Goal: Communication & Community: Answer question/provide support

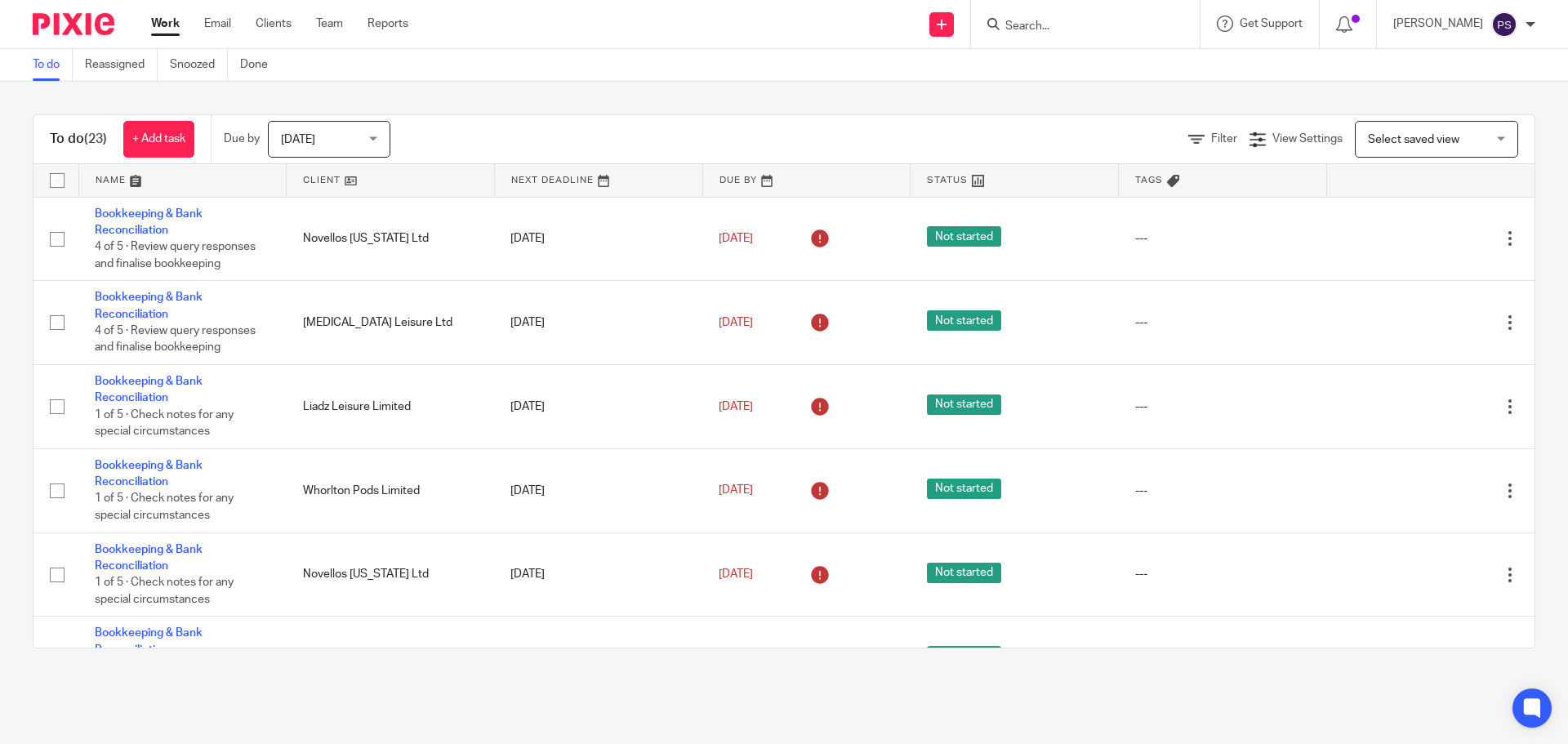
click at [1099, 25] on input "Search" at bounding box center [1077, 27] width 147 height 15
type input "BDR"
click button "submit" at bounding box center [0, 0] width 0 height 0
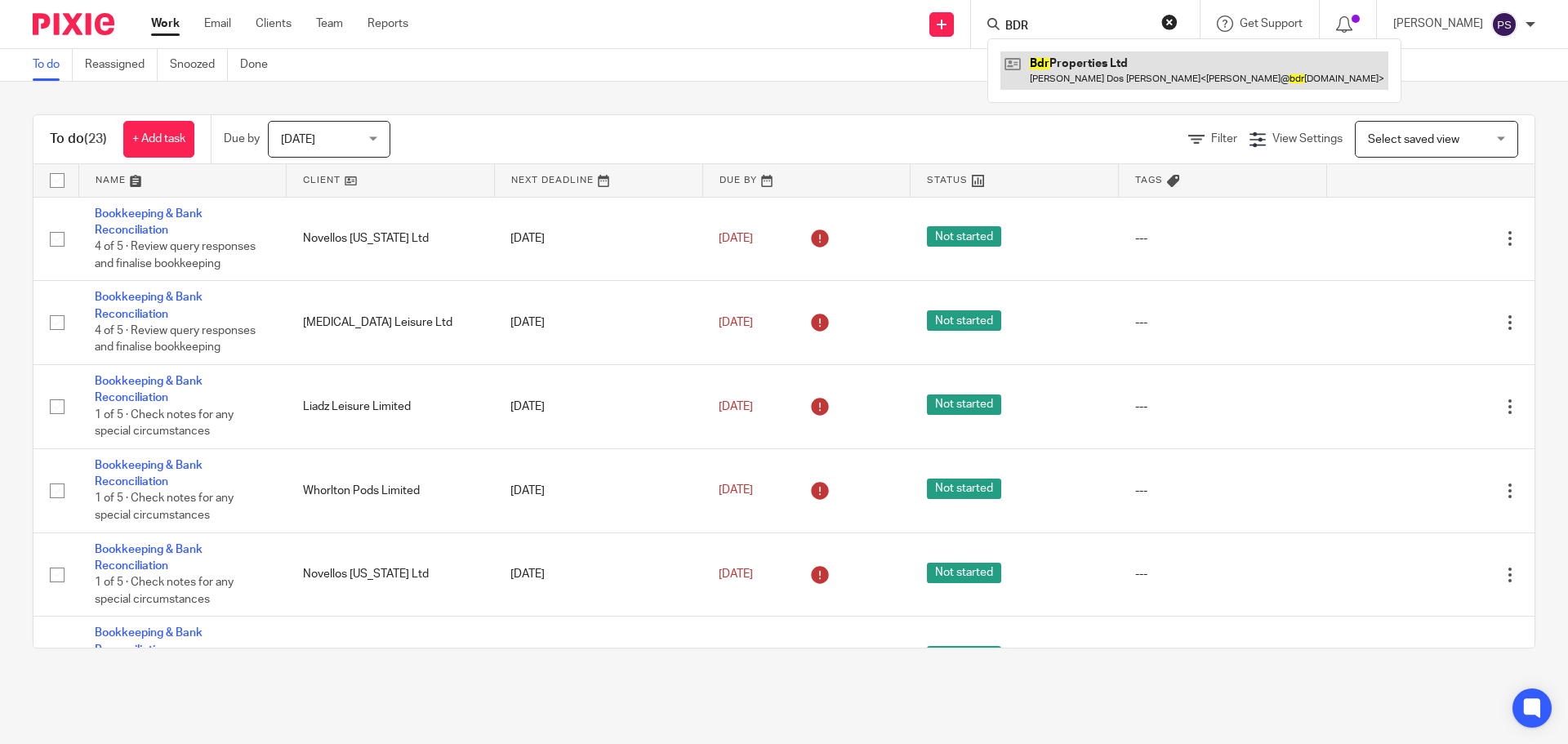
click at [1085, 59] on link at bounding box center [1194, 70] width 388 height 37
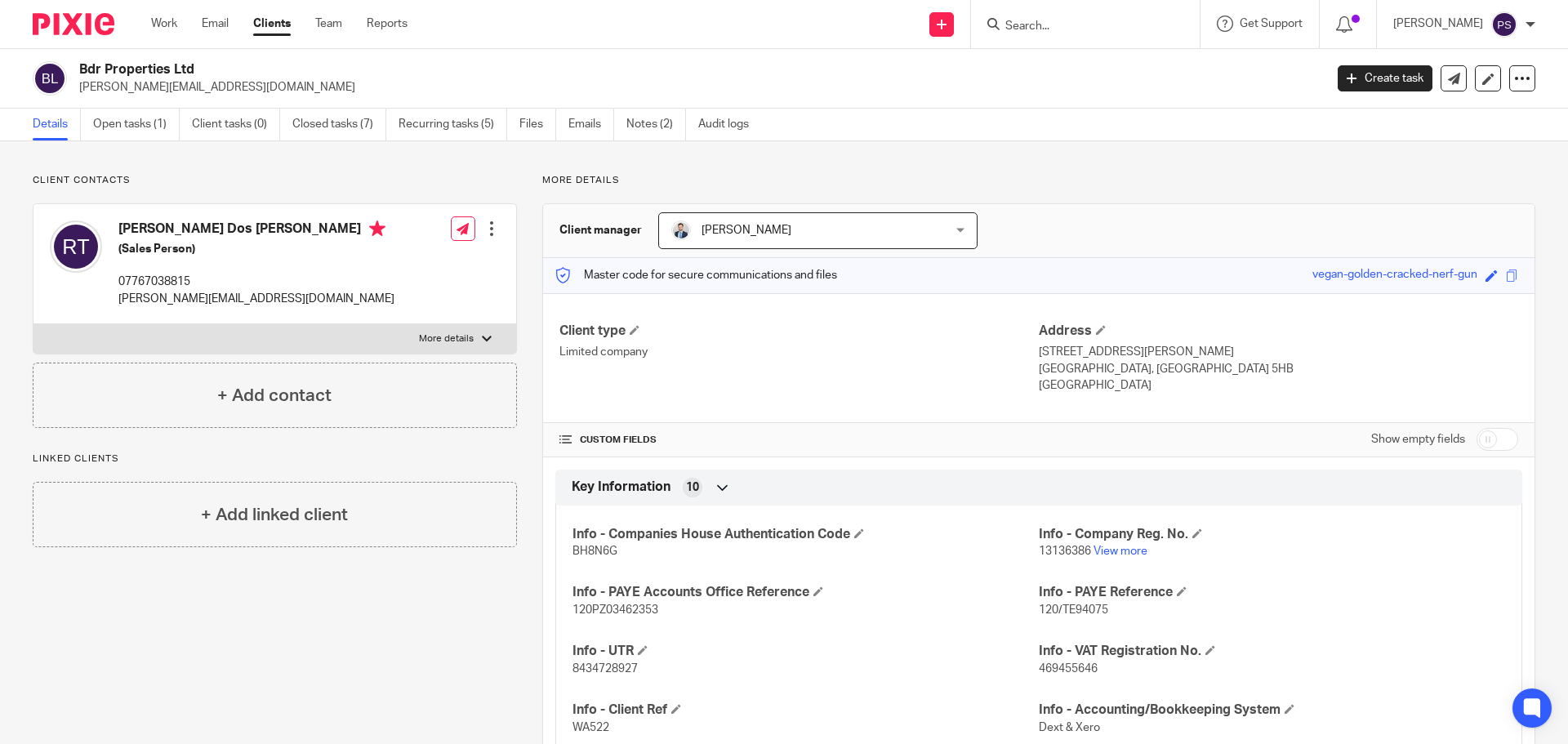
click at [1092, 11] on div at bounding box center [1085, 24] width 229 height 48
click at [1082, 18] on form at bounding box center [1090, 24] width 174 height 21
click at [1081, 20] on input "Search" at bounding box center [1077, 27] width 147 height 15
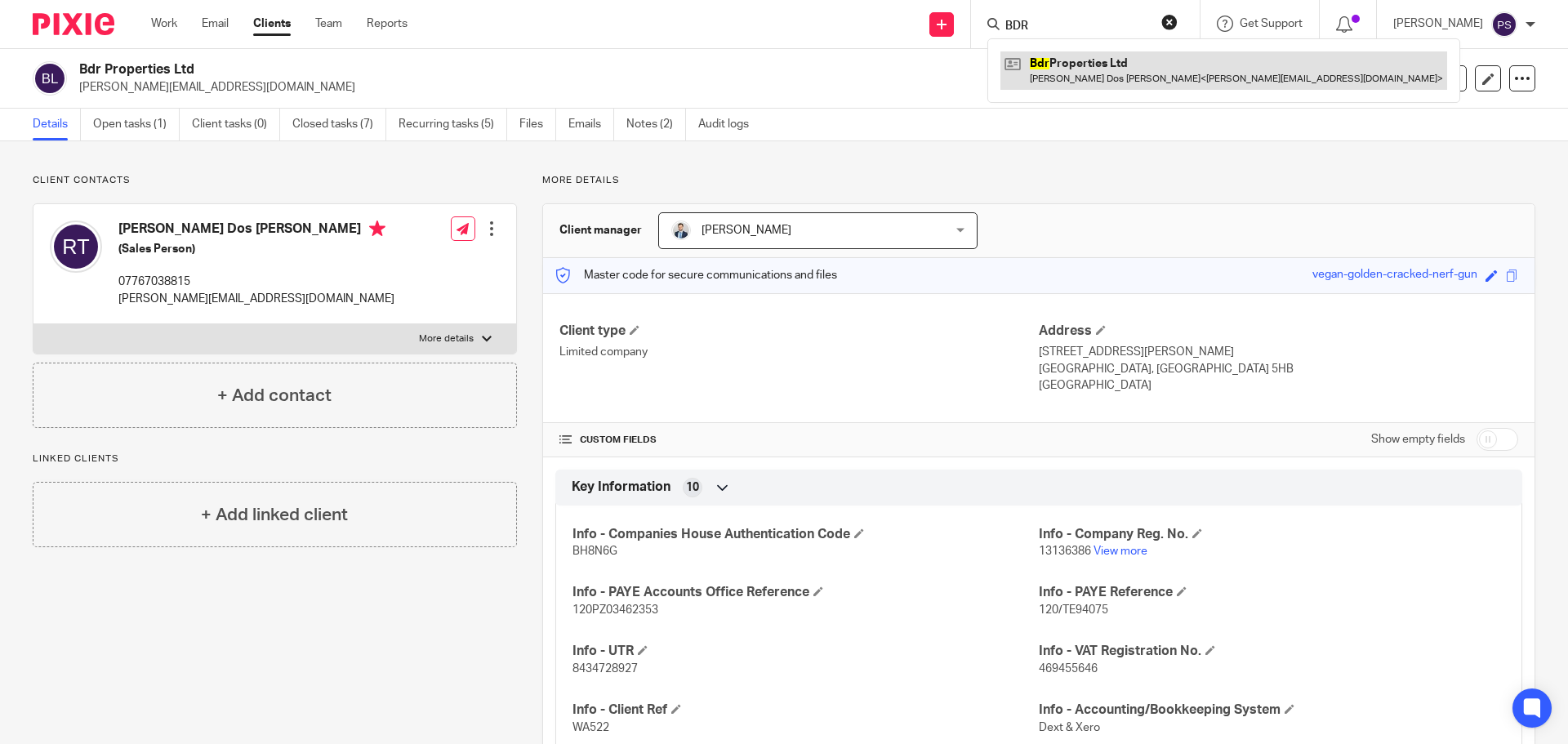
type input "BDR"
click at [1114, 73] on link at bounding box center [1224, 70] width 447 height 37
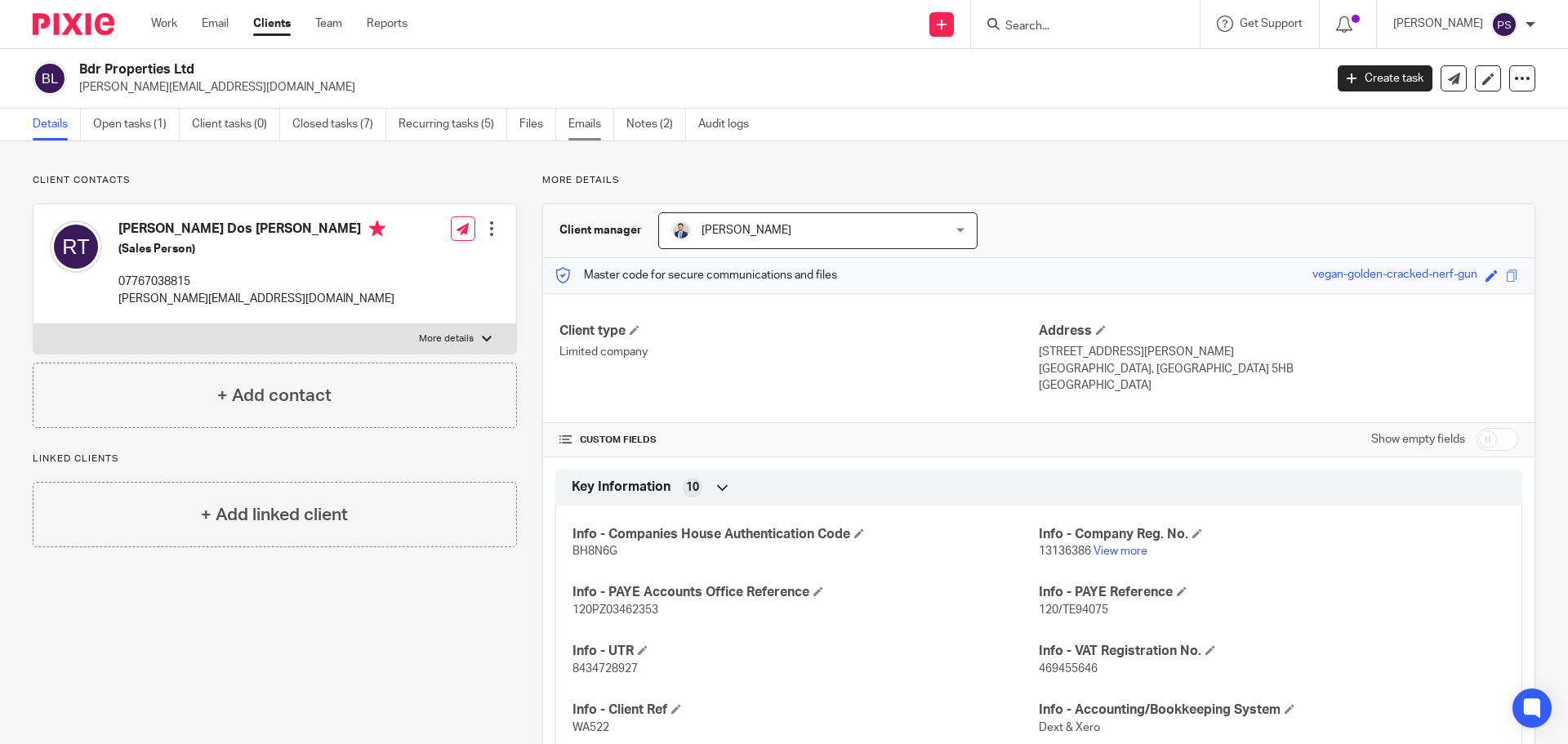
click at [586, 116] on link "Emails" at bounding box center [591, 124] width 45 height 32
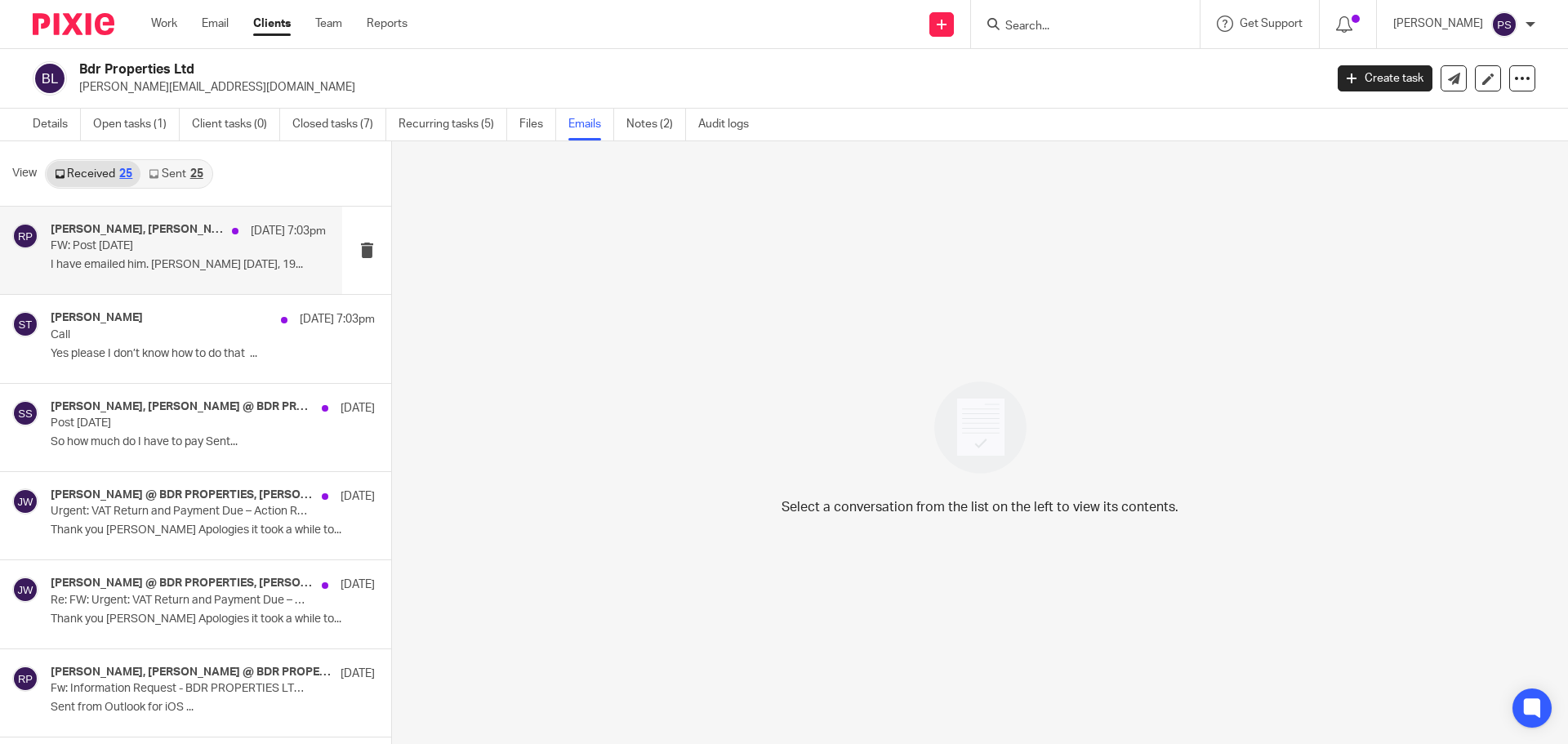
click at [90, 233] on h4 "Sara Tomczak, Jason Waite, Ricardo @ BDR PROPERTIES" at bounding box center [136, 230] width 173 height 14
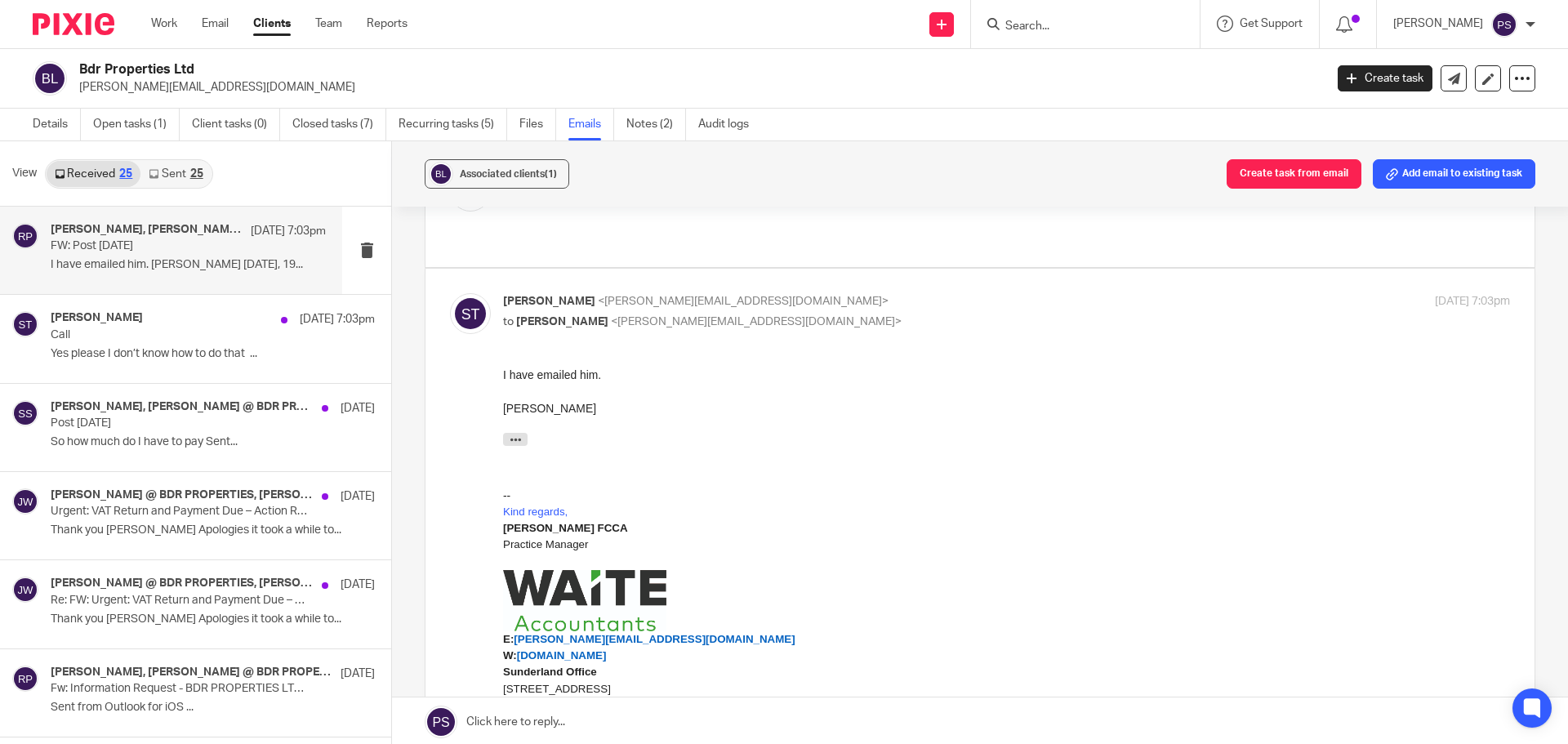
scroll to position [164, 0]
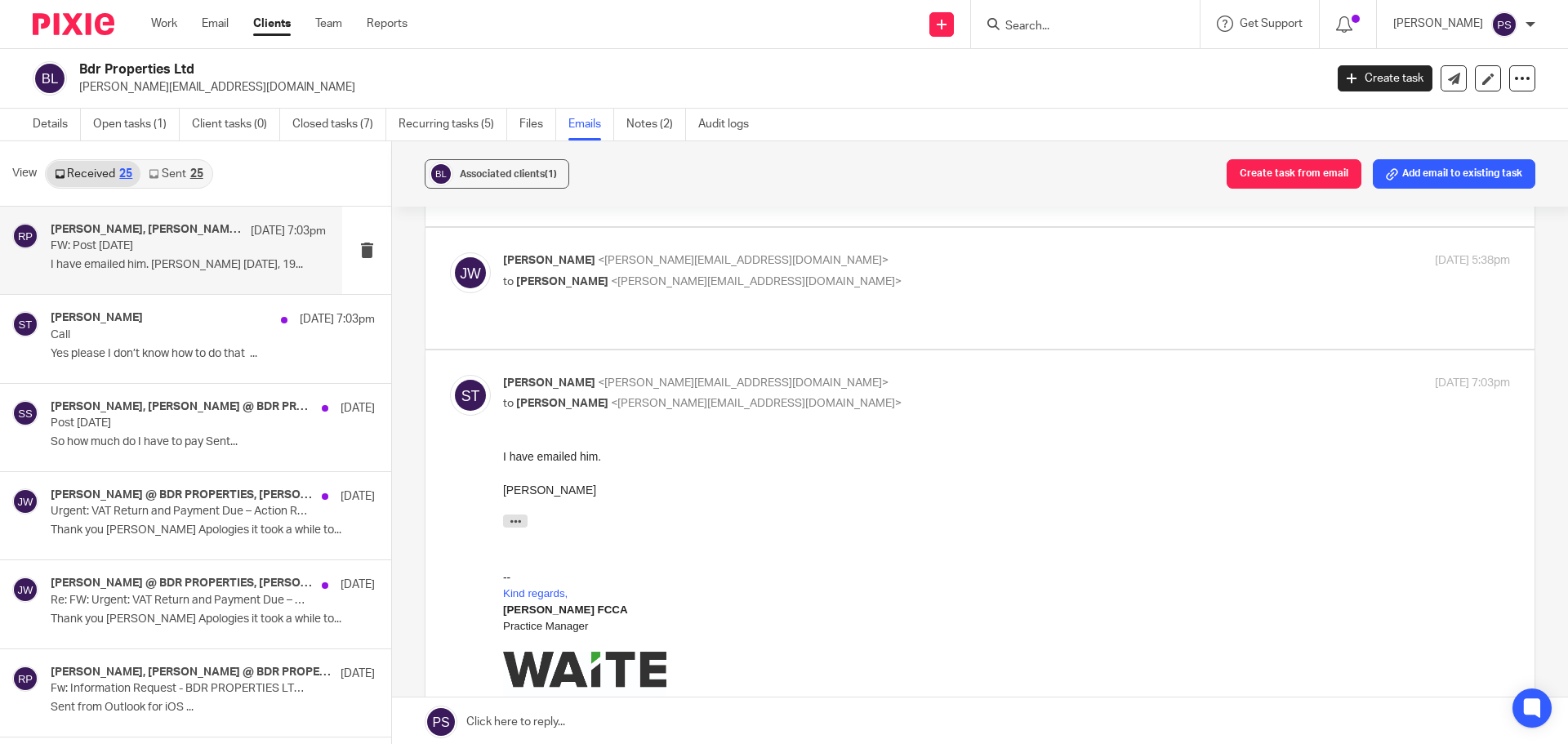
click at [559, 255] on span "[PERSON_NAME]" at bounding box center [550, 260] width 93 height 12
checkbox input "true"
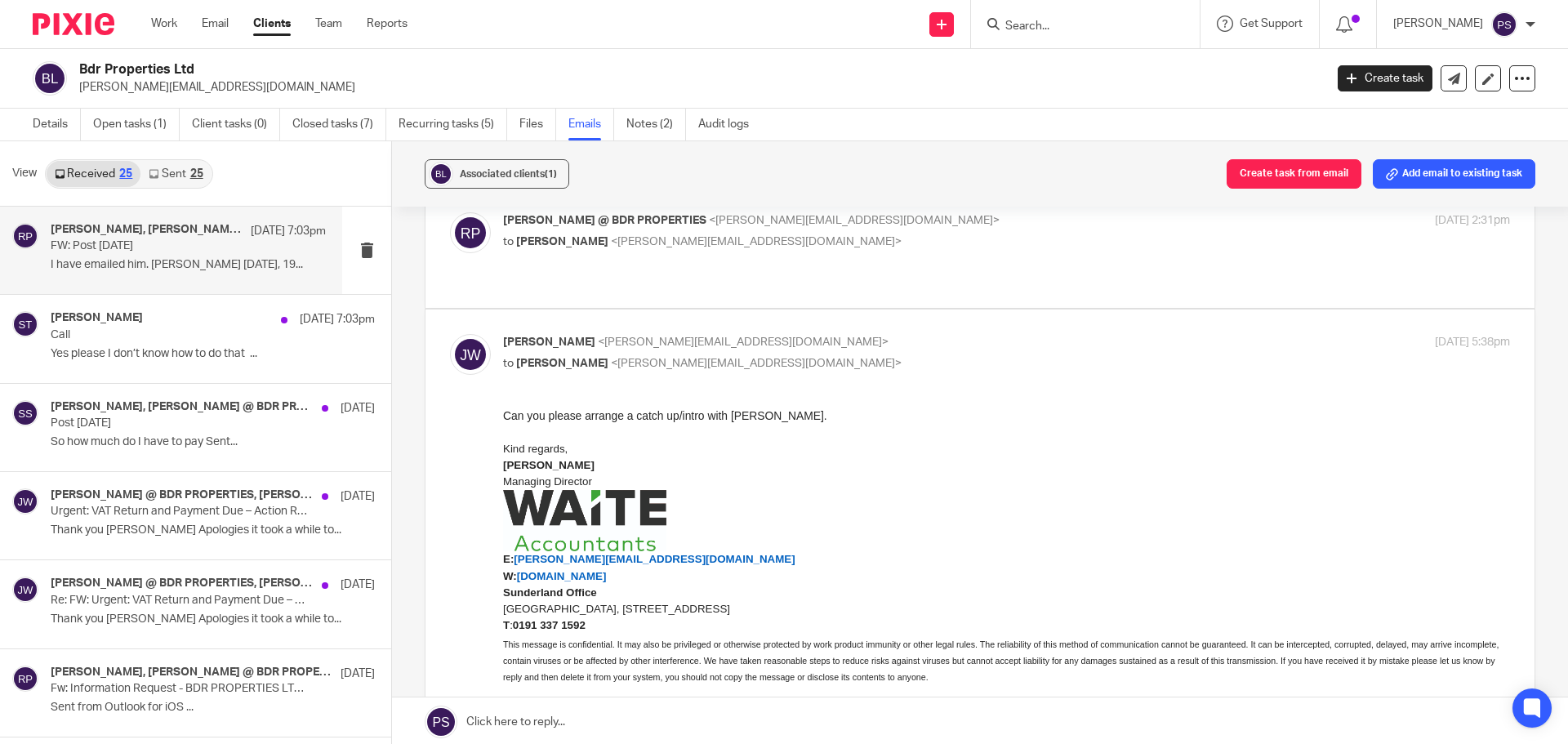
scroll to position [0, 0]
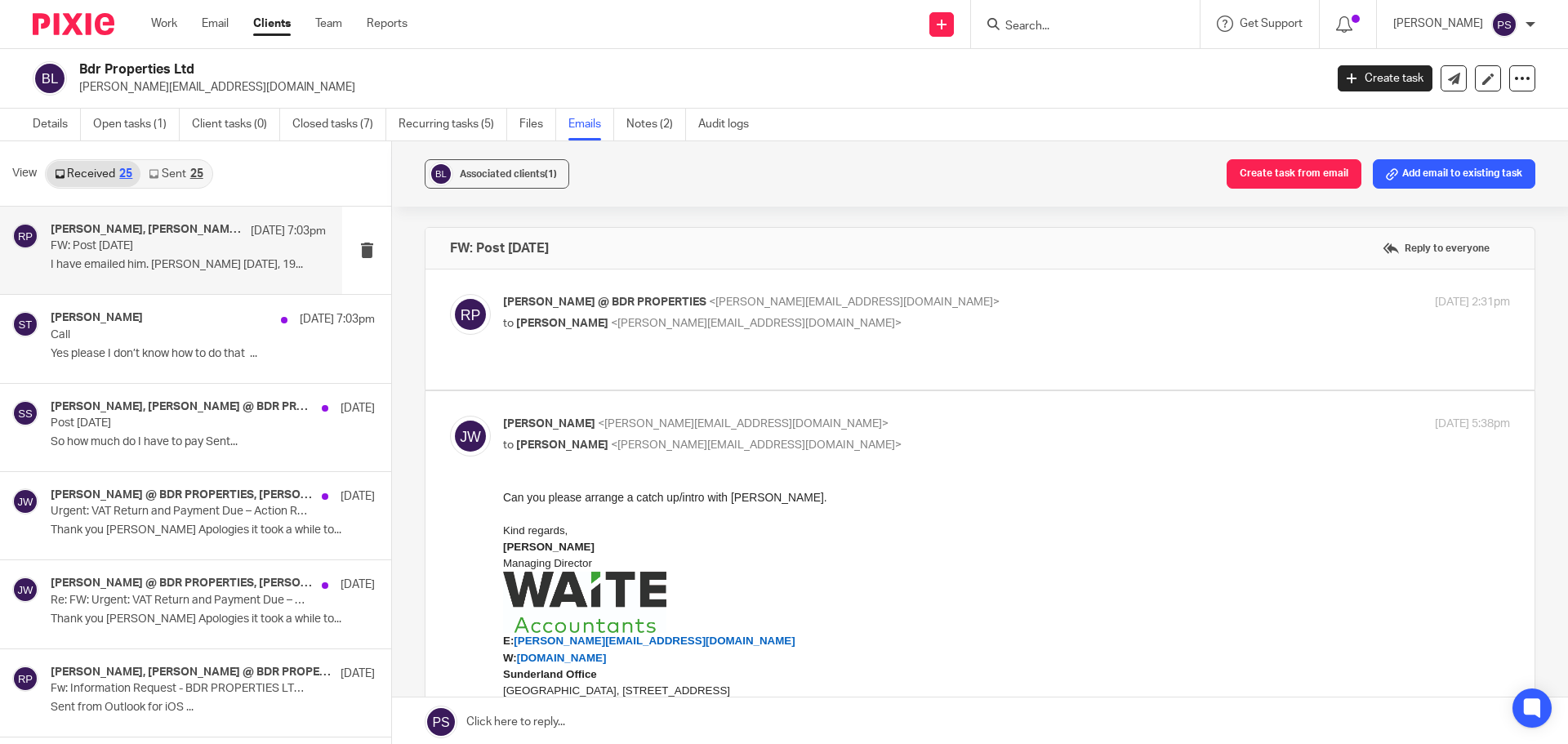
click at [660, 293] on label at bounding box center [980, 330] width 1109 height 120
click at [450, 293] on input "checkbox" at bounding box center [449, 293] width 1 height 1
checkbox input "true"
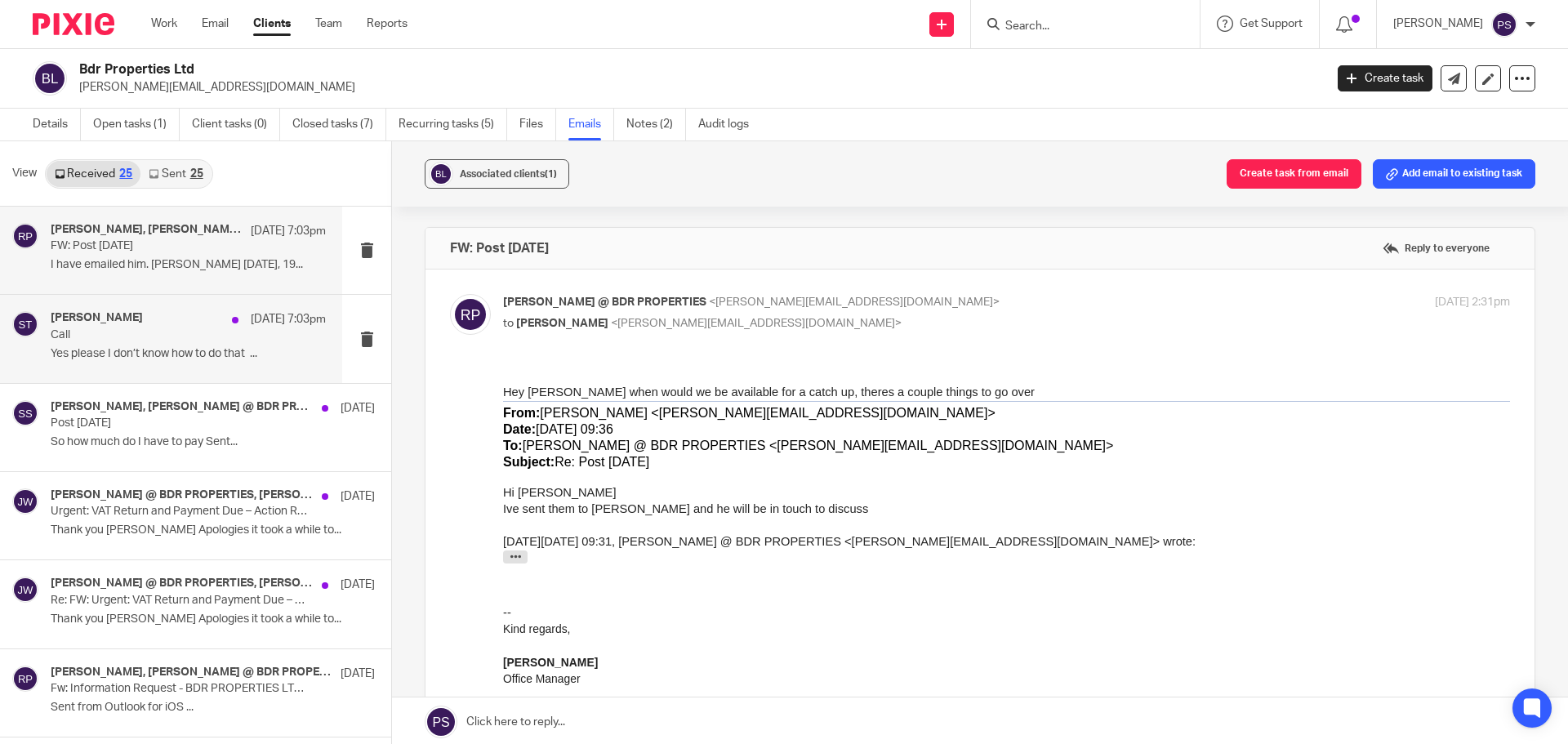
click at [190, 339] on p "Call" at bounding box center [160, 335] width 220 height 14
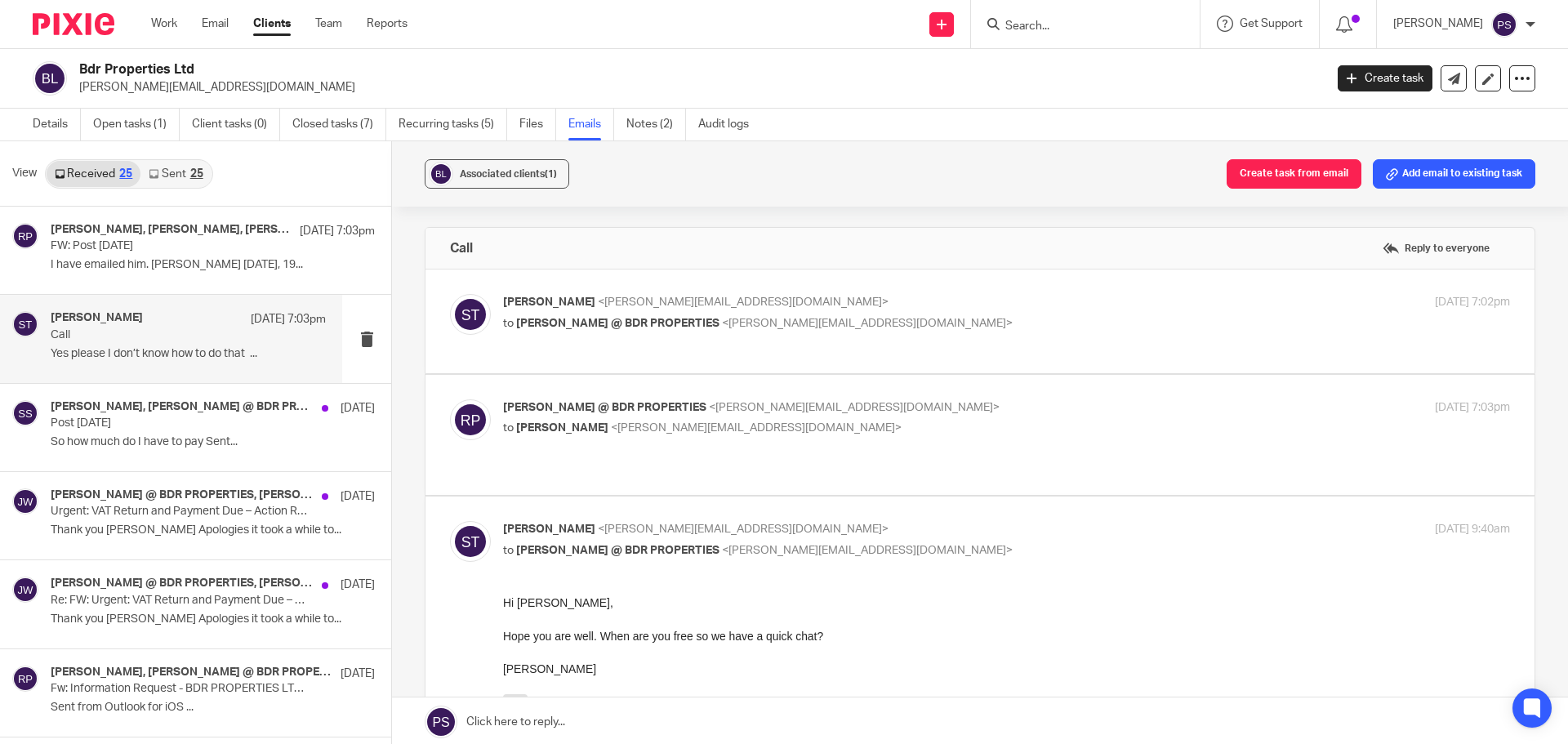
click at [614, 301] on span "<sara@waiteaccountants.co.uk>" at bounding box center [743, 302] width 291 height 12
checkbox input "true"
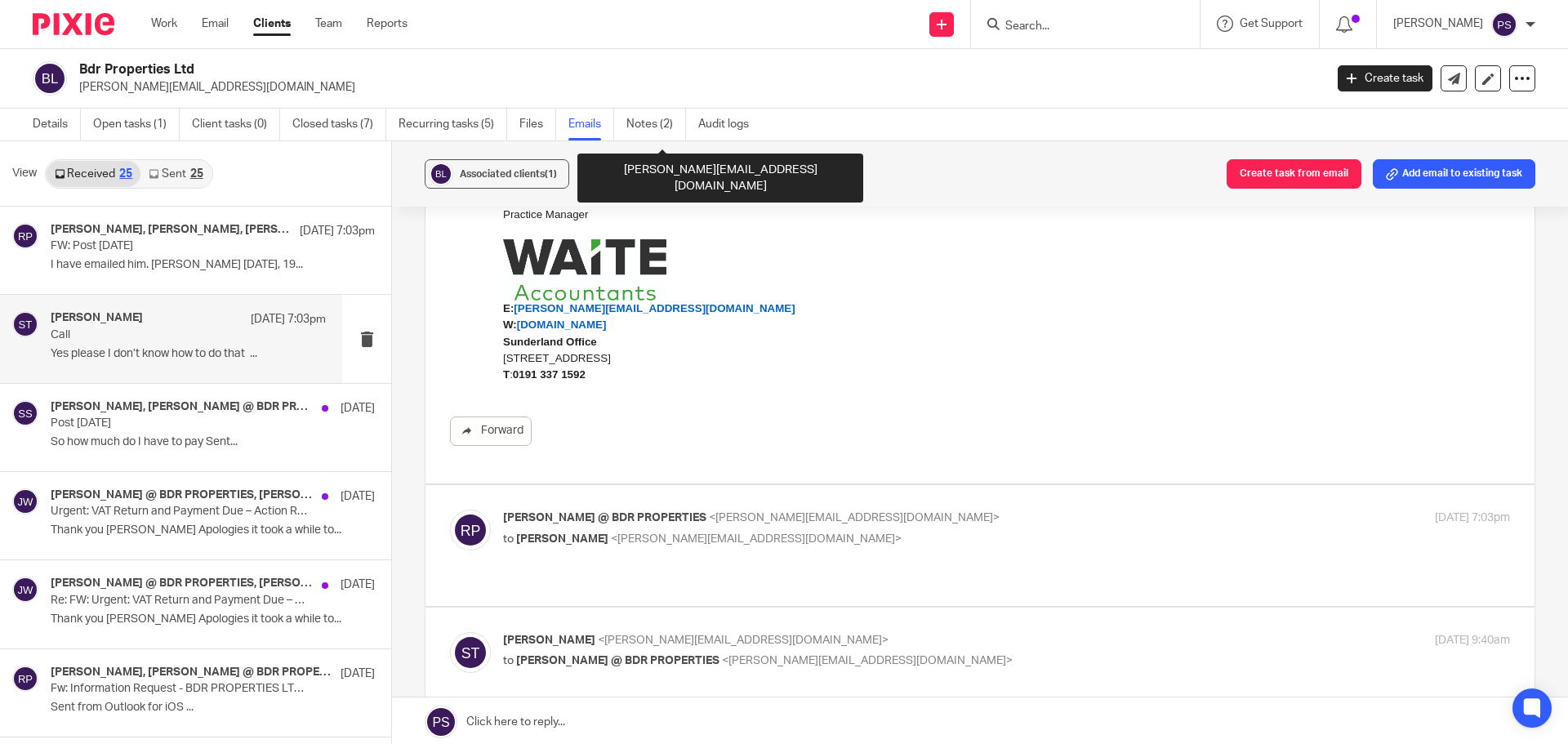
scroll to position [490, 0]
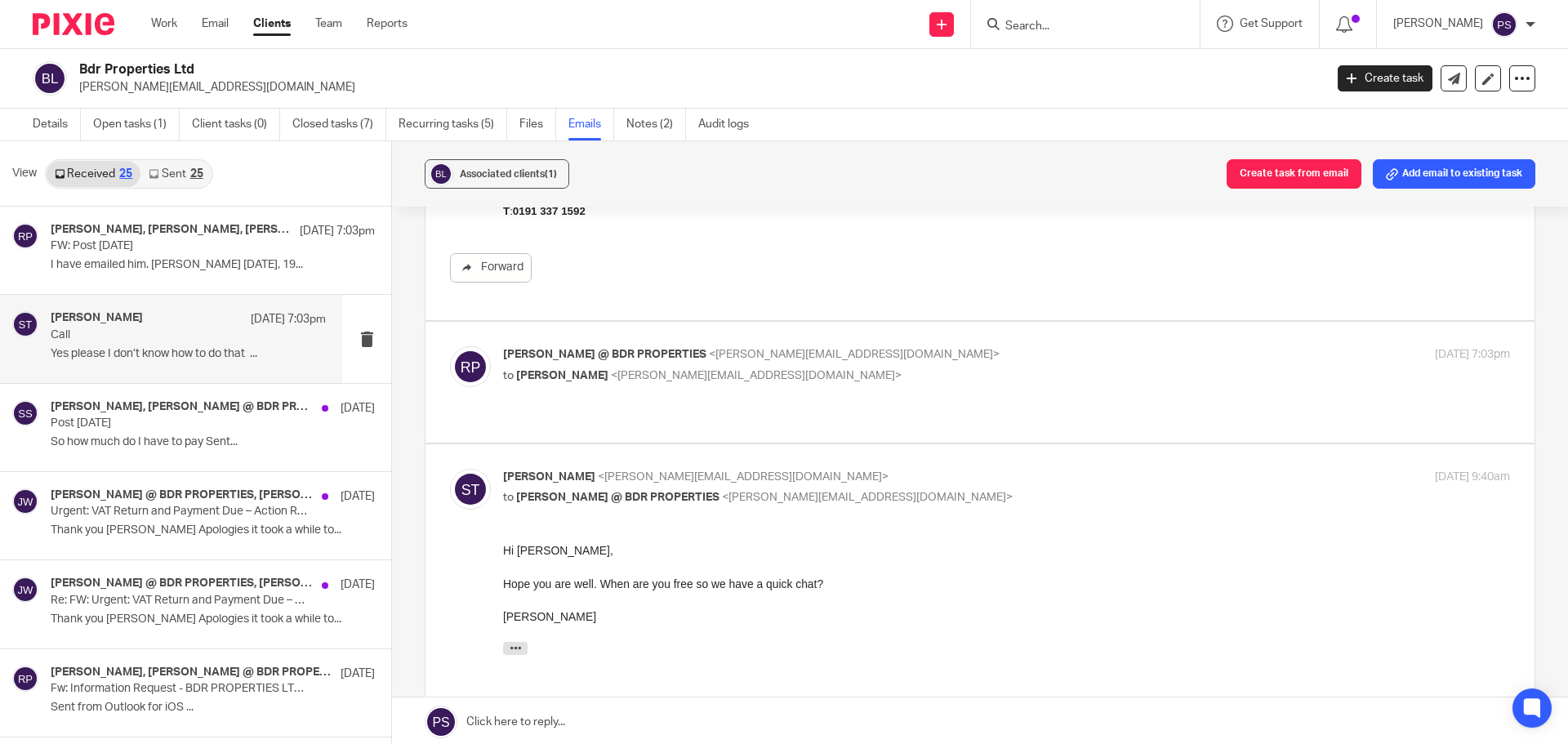
click at [543, 353] on span "Ricardo @ BDR PROPERTIES" at bounding box center [605, 354] width 203 height 12
checkbox input "true"
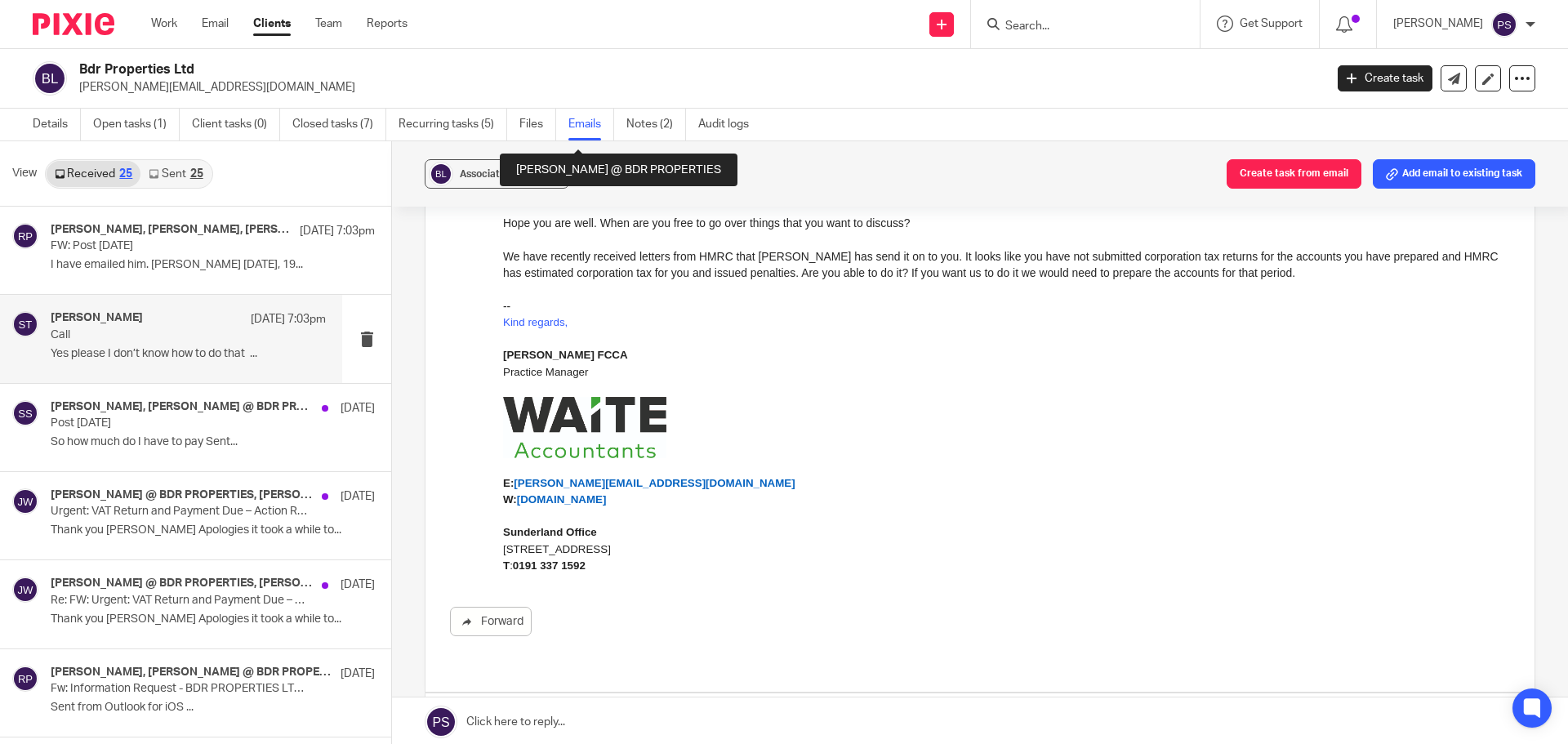
scroll to position [1144, 0]
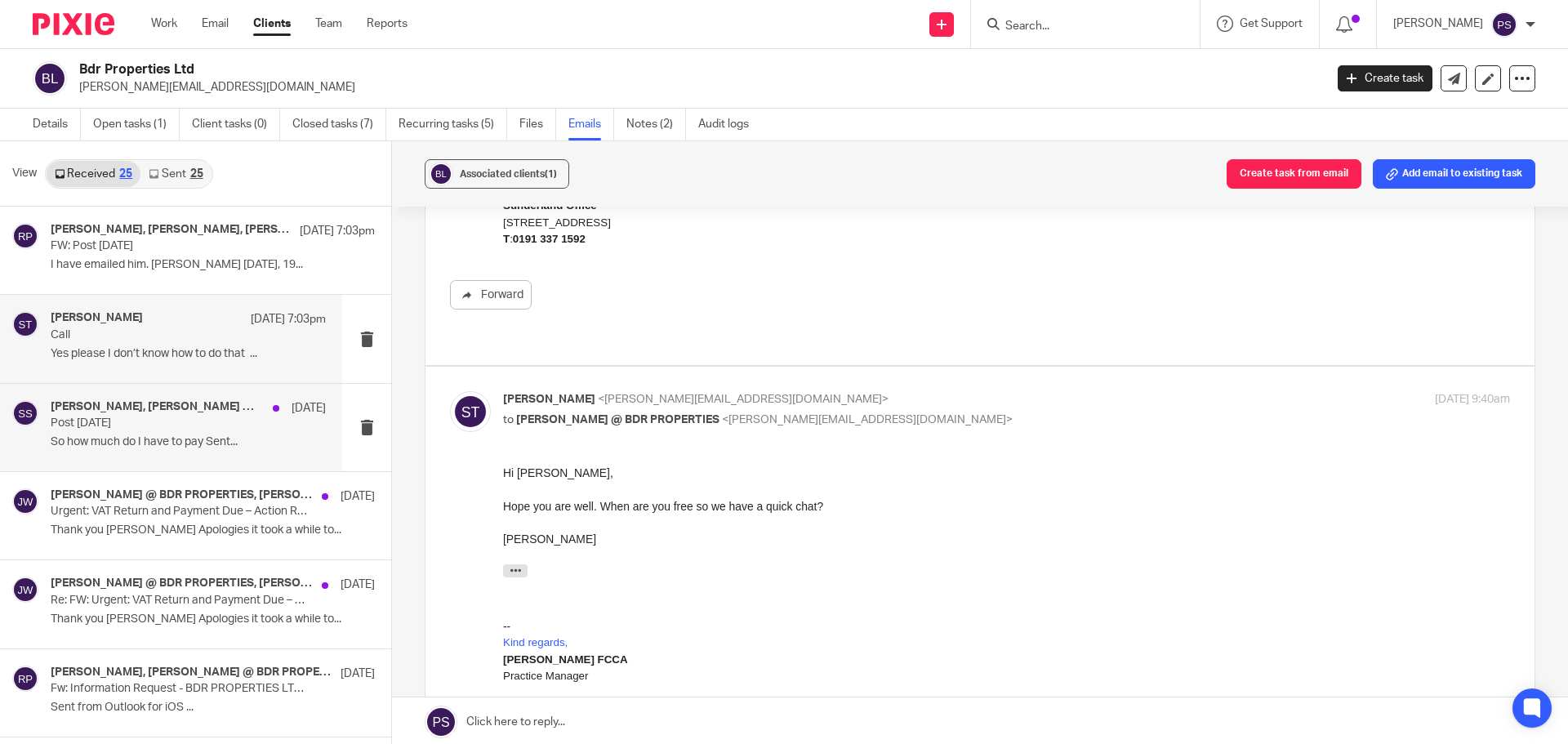
click at [130, 430] on p "Post 18.08.25" at bounding box center [160, 423] width 220 height 14
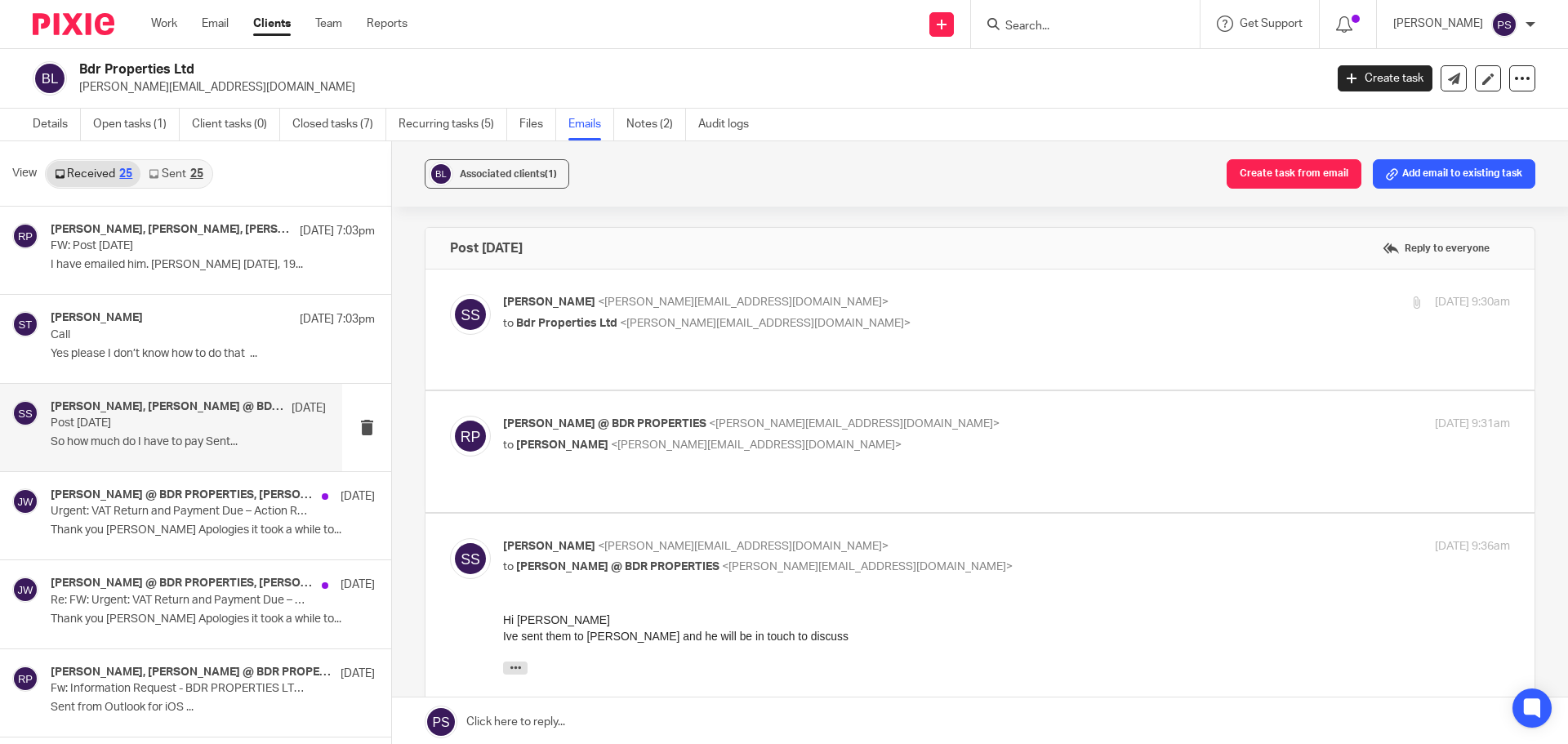
scroll to position [82, 0]
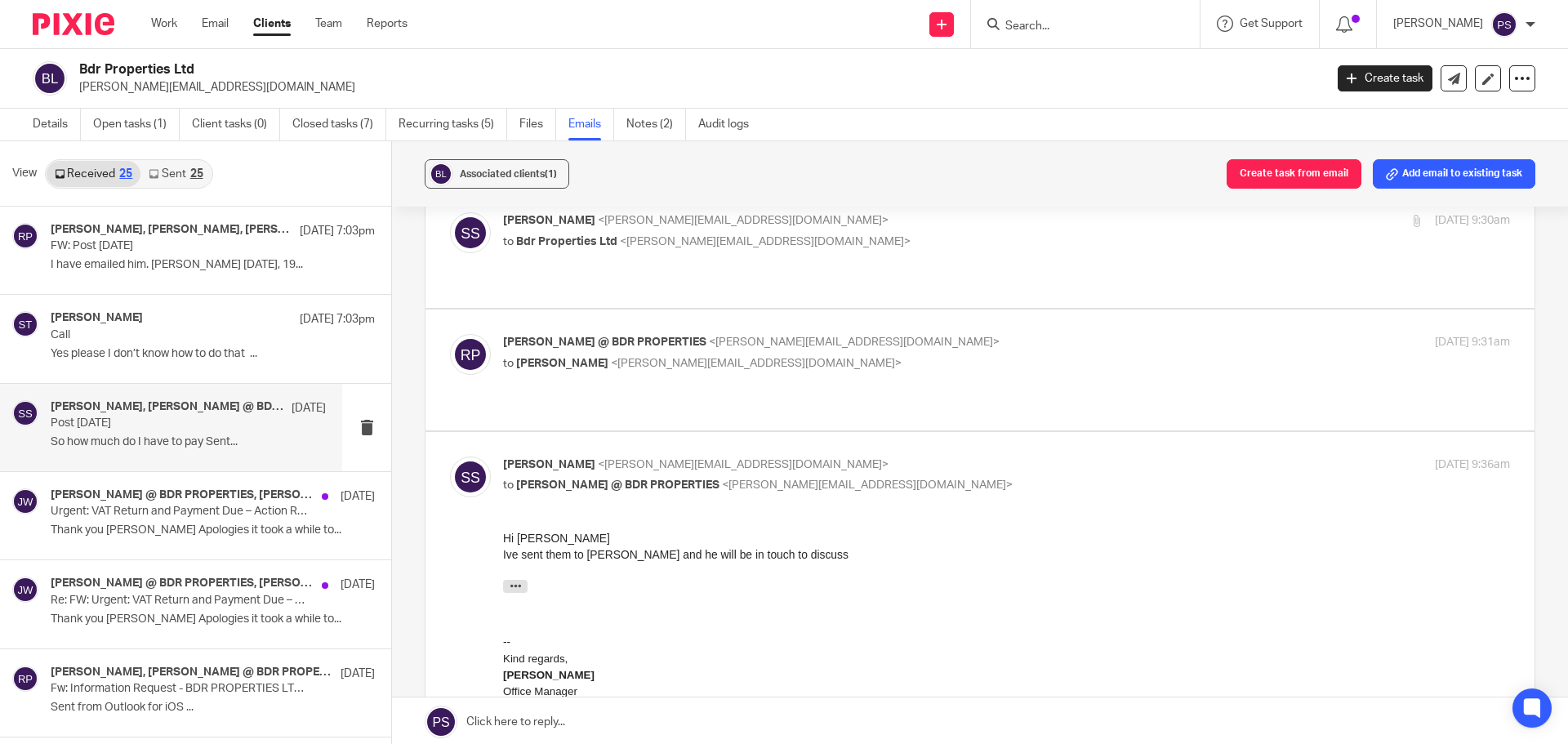
click at [583, 336] on span "Ricardo @ BDR PROPERTIES" at bounding box center [605, 342] width 203 height 12
checkbox input "true"
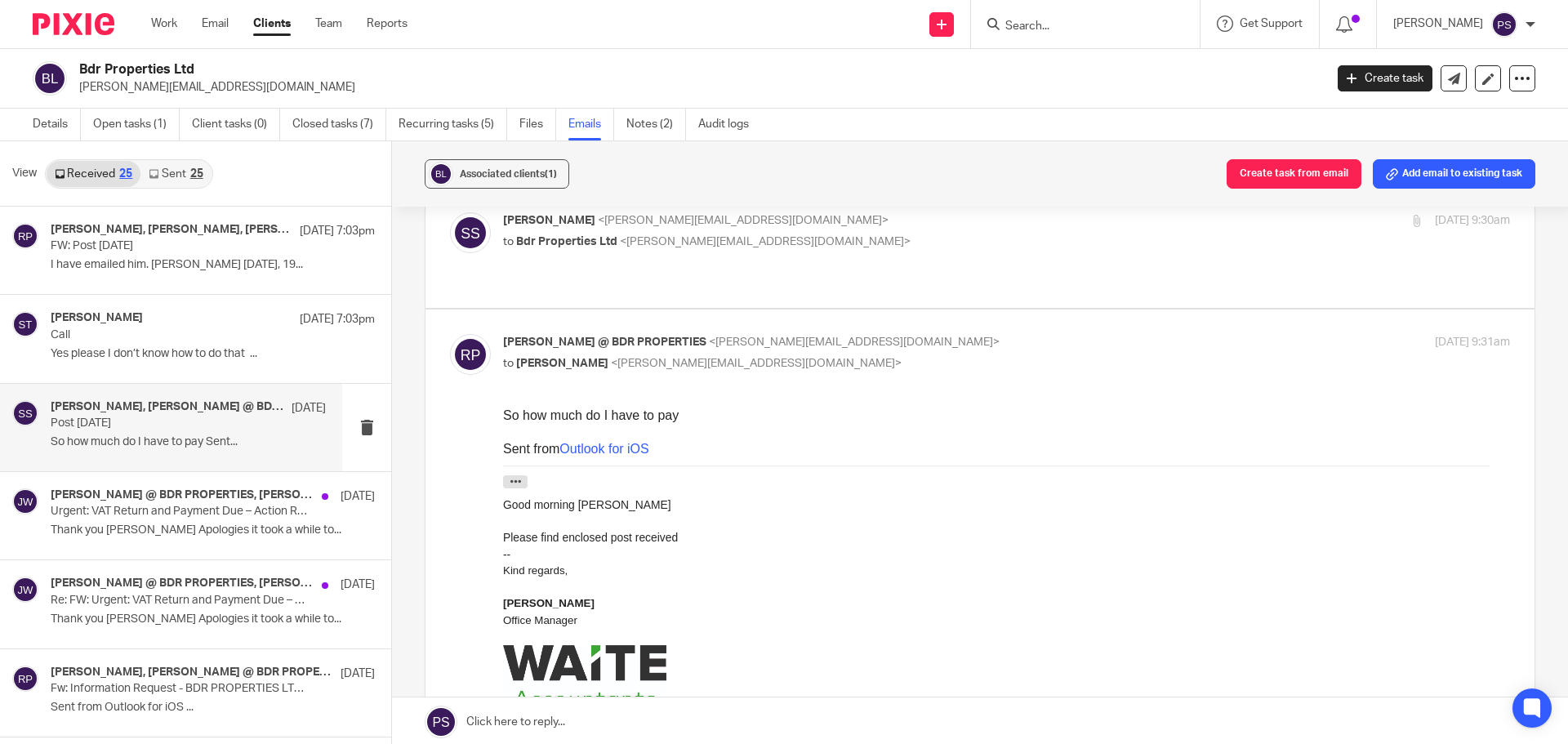
scroll to position [0, 0]
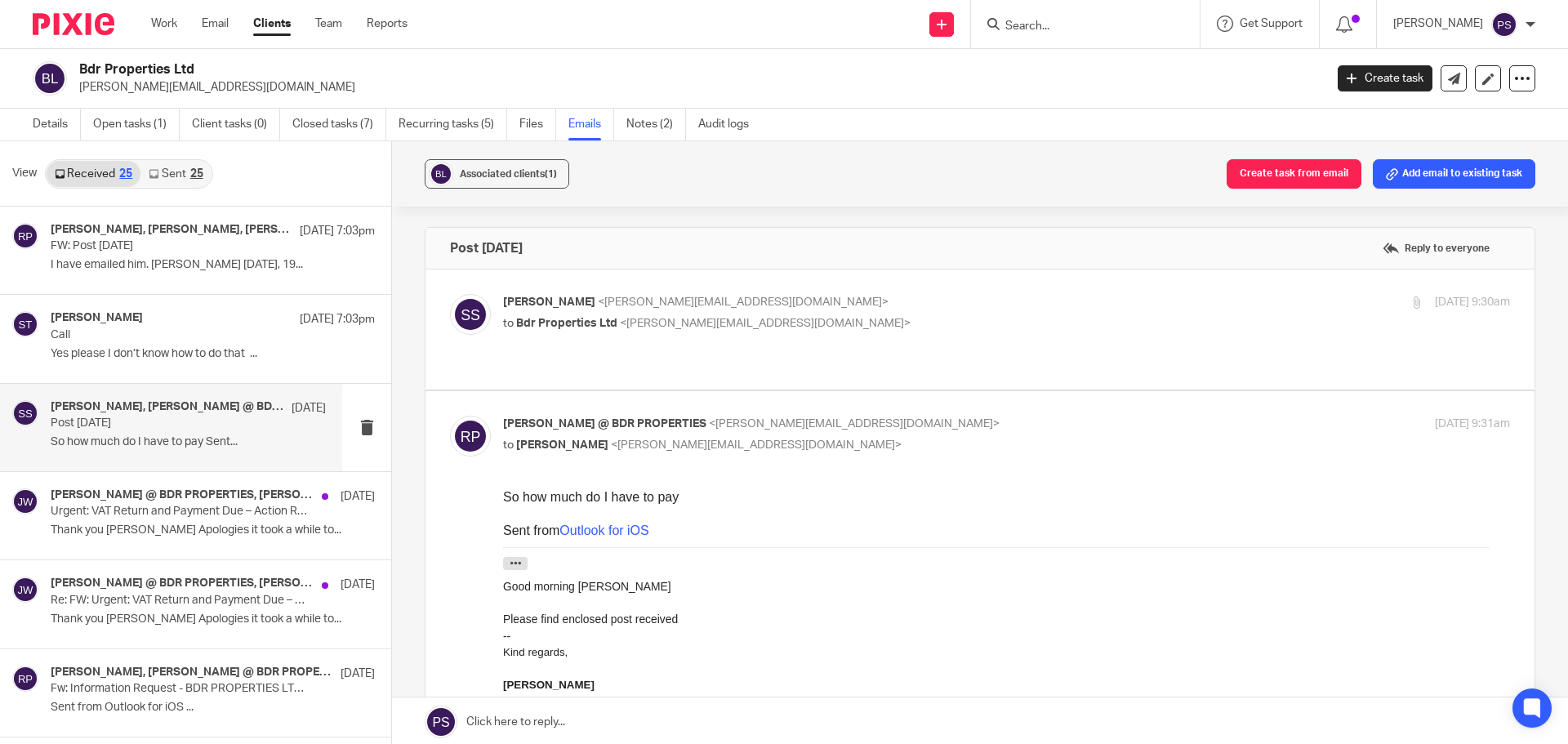
click at [598, 303] on span "<sheila@waiteaccountants.co.uk>" at bounding box center [743, 302] width 291 height 12
checkbox input "true"
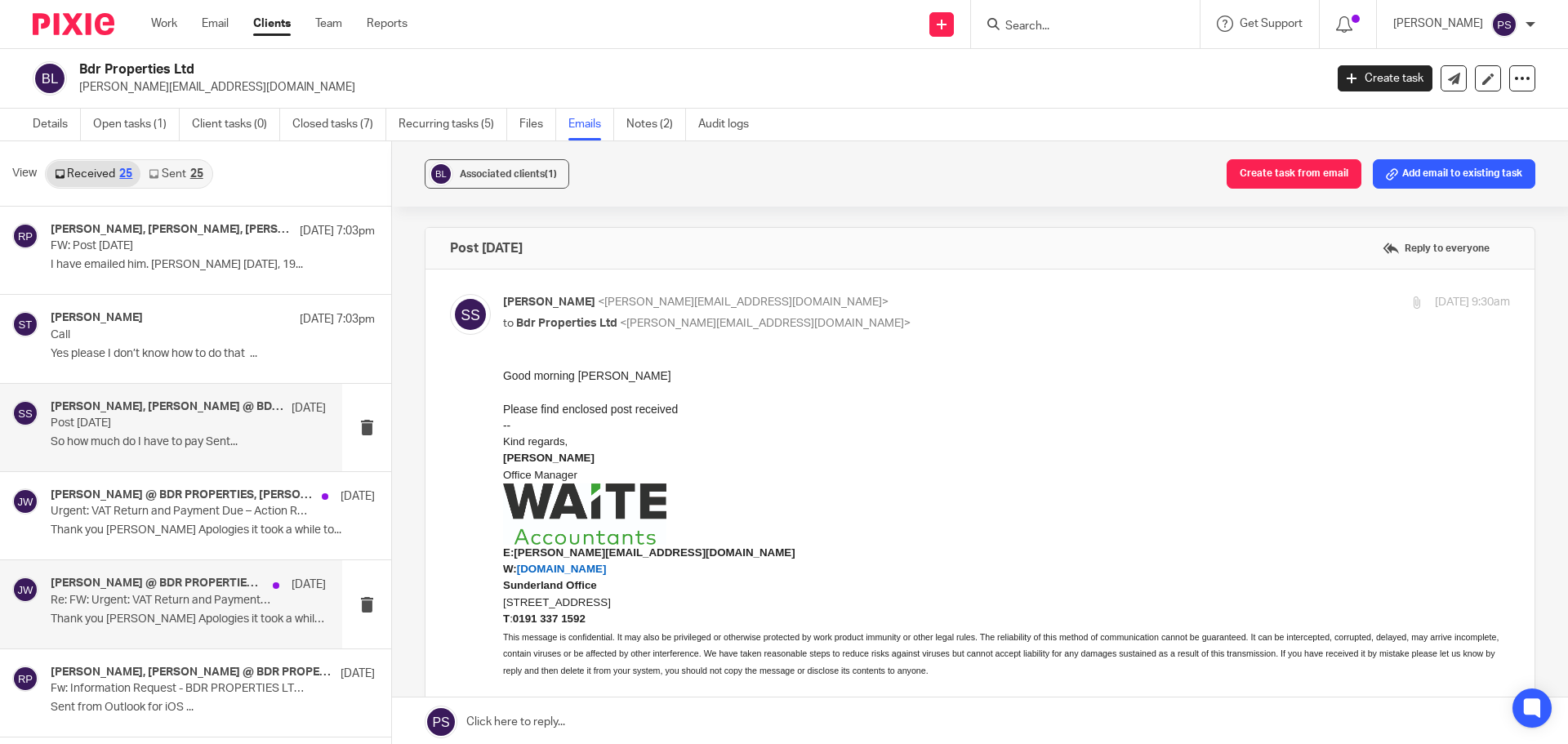
scroll to position [164, 0]
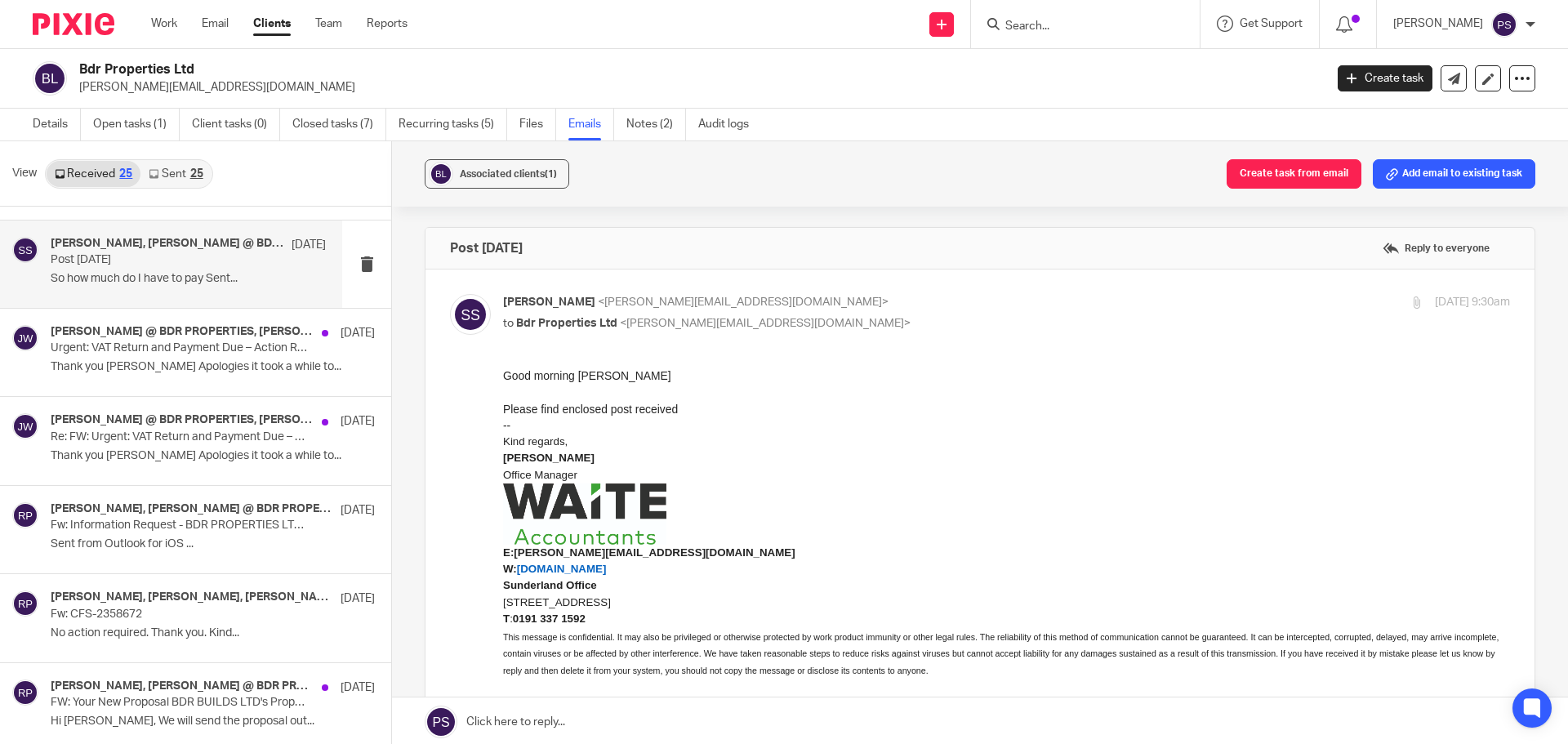
click at [1176, 455] on p "[PERSON_NAME]" at bounding box center [1007, 458] width 1008 height 17
click at [1083, 22] on input "Search" at bounding box center [1077, 27] width 147 height 15
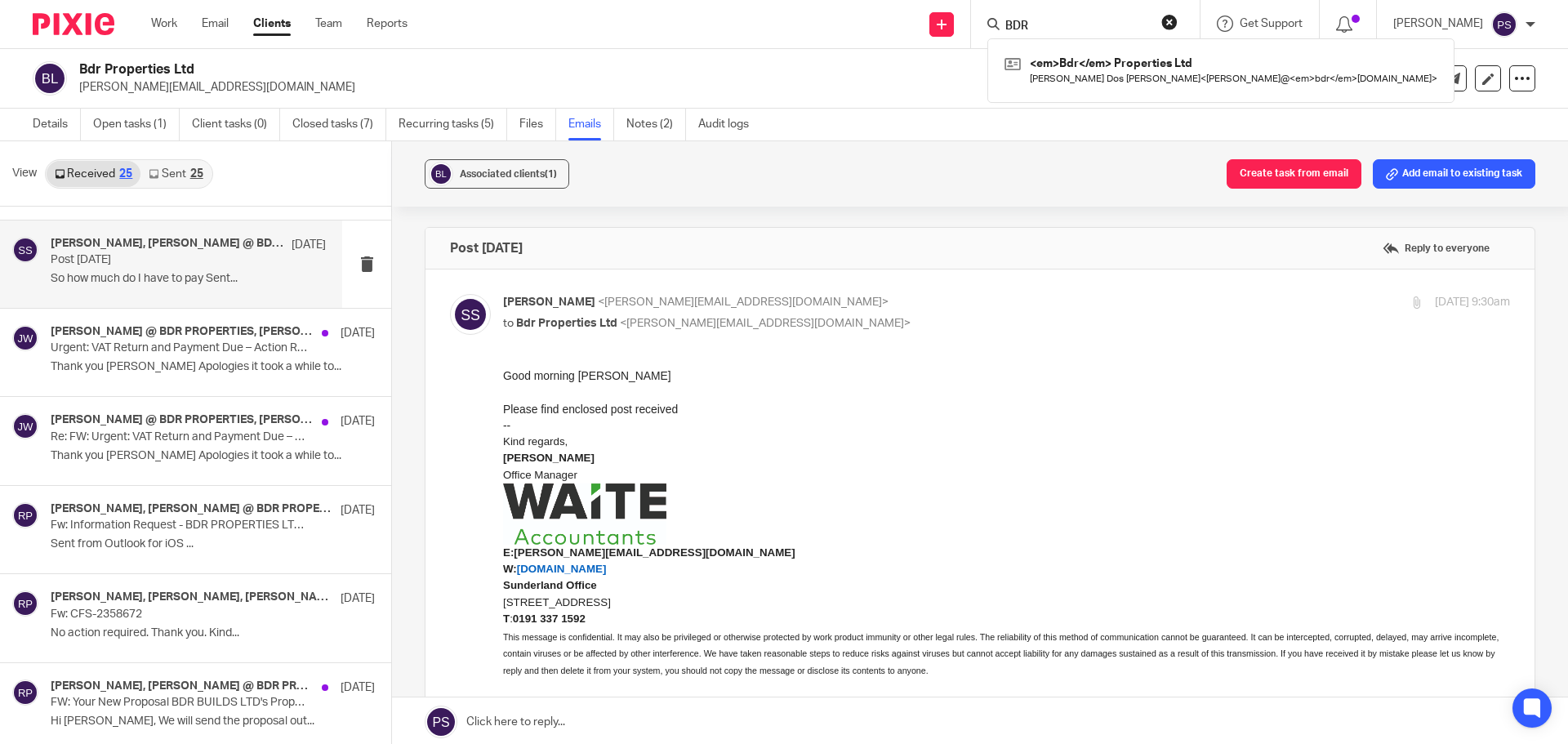
type input "BDR"
click at [200, 178] on div "25" at bounding box center [196, 175] width 13 height 12
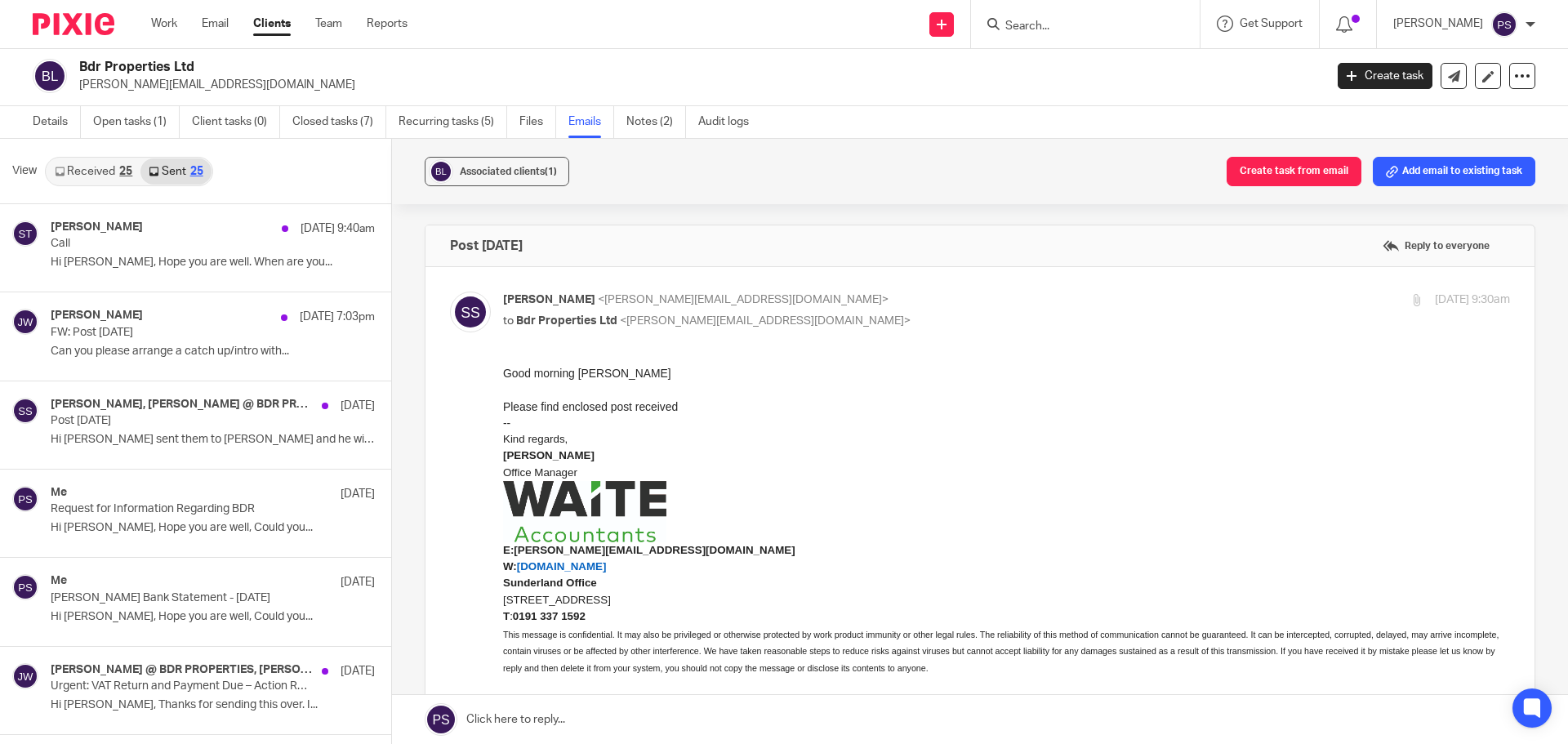
click at [187, 173] on link "Sent 25" at bounding box center [175, 172] width 70 height 26
click at [165, 491] on div "Me 14 Aug" at bounding box center [187, 494] width 275 height 17
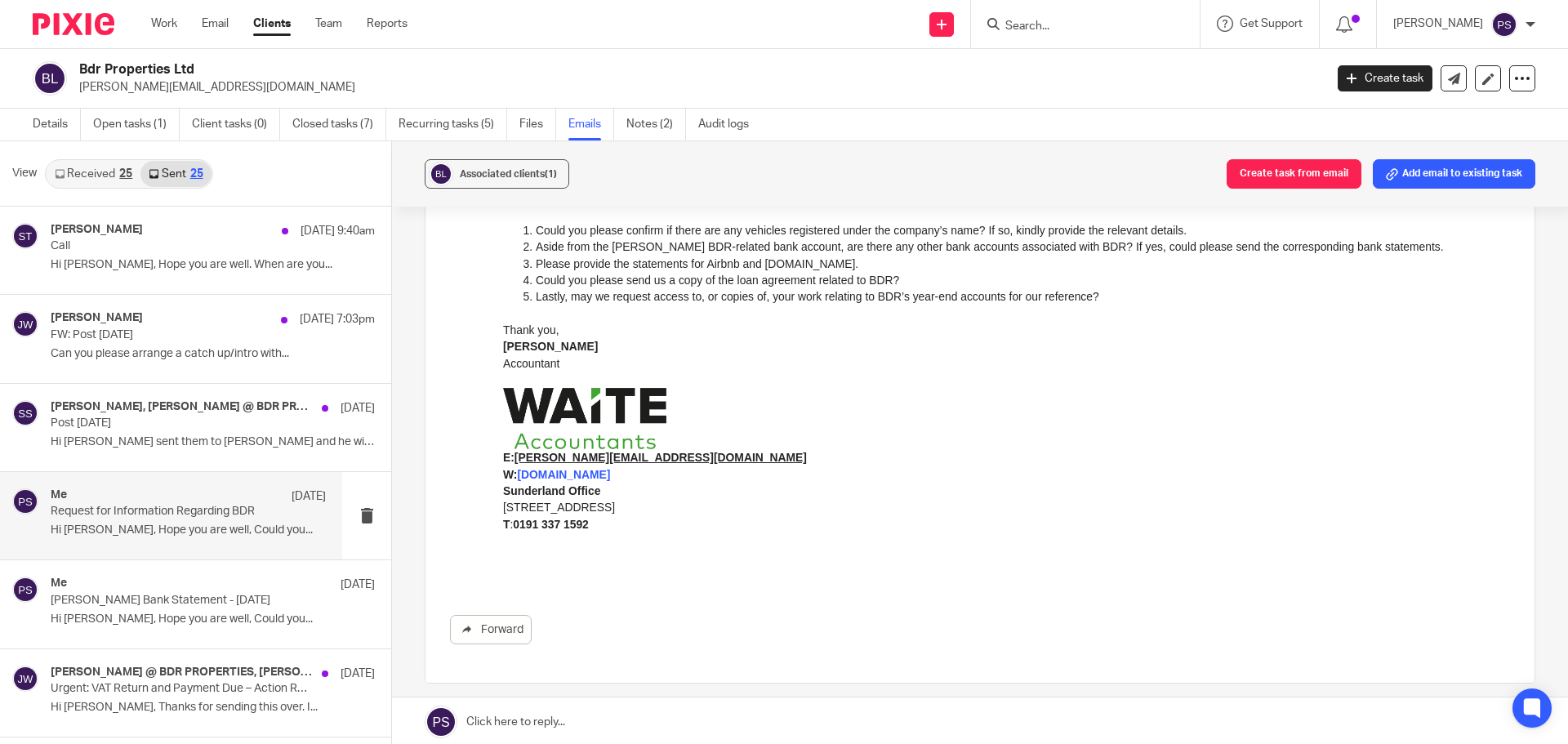
scroll to position [0, 0]
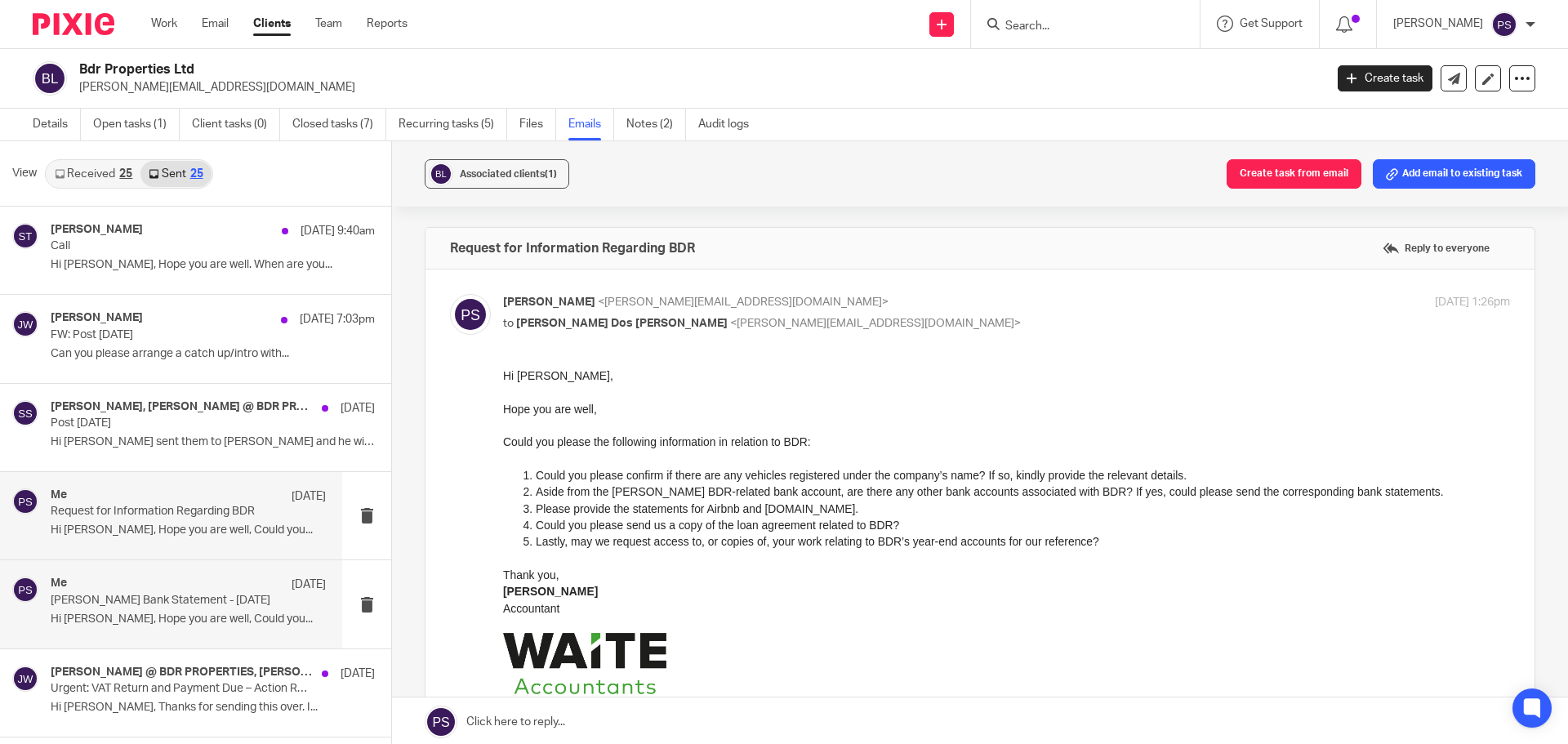
click at [178, 600] on p "Monzo Bank Statement - July 2025" at bounding box center [160, 601] width 220 height 14
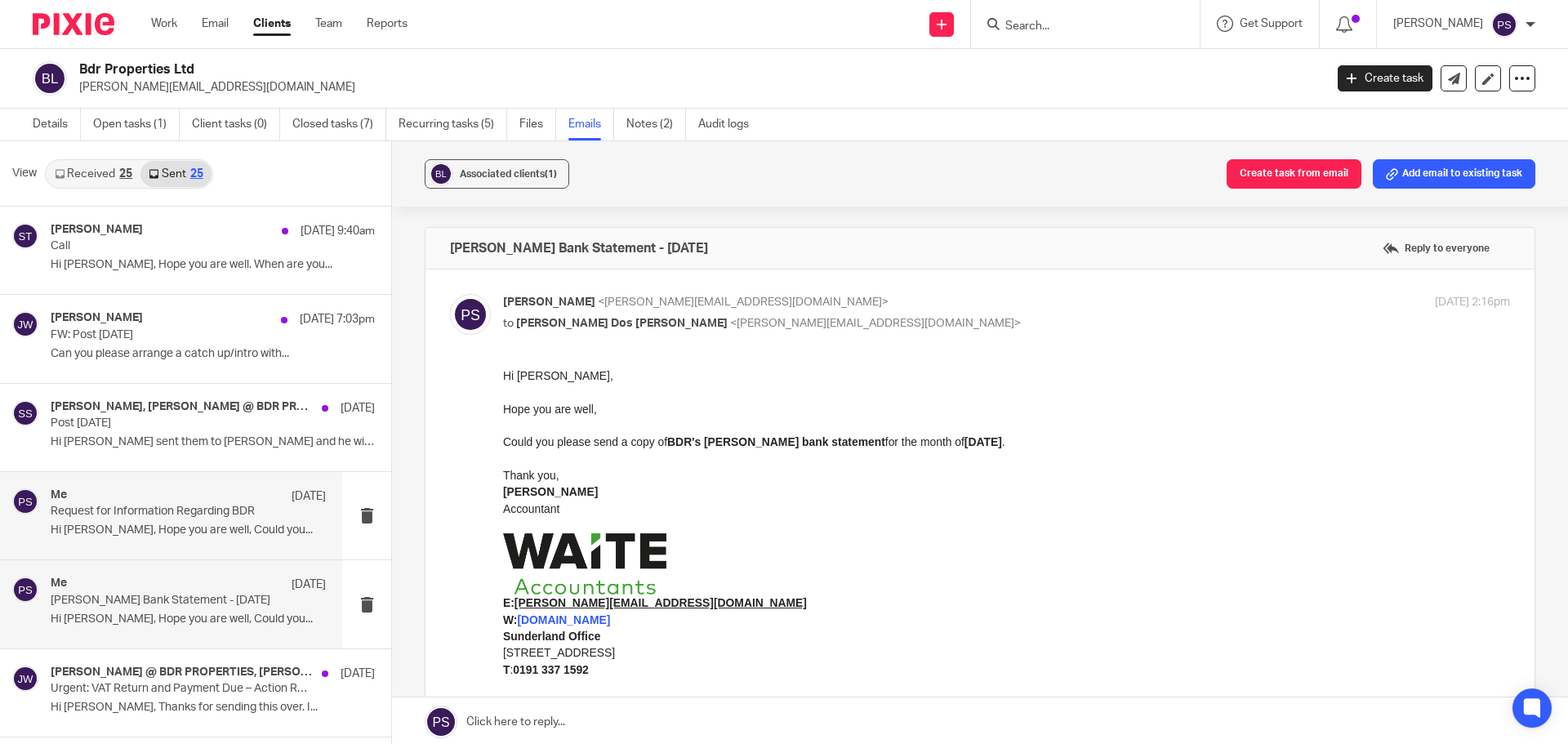
click at [213, 531] on p "Hi Ricardo, Hope you are well, Could you..." at bounding box center [187, 531] width 275 height 14
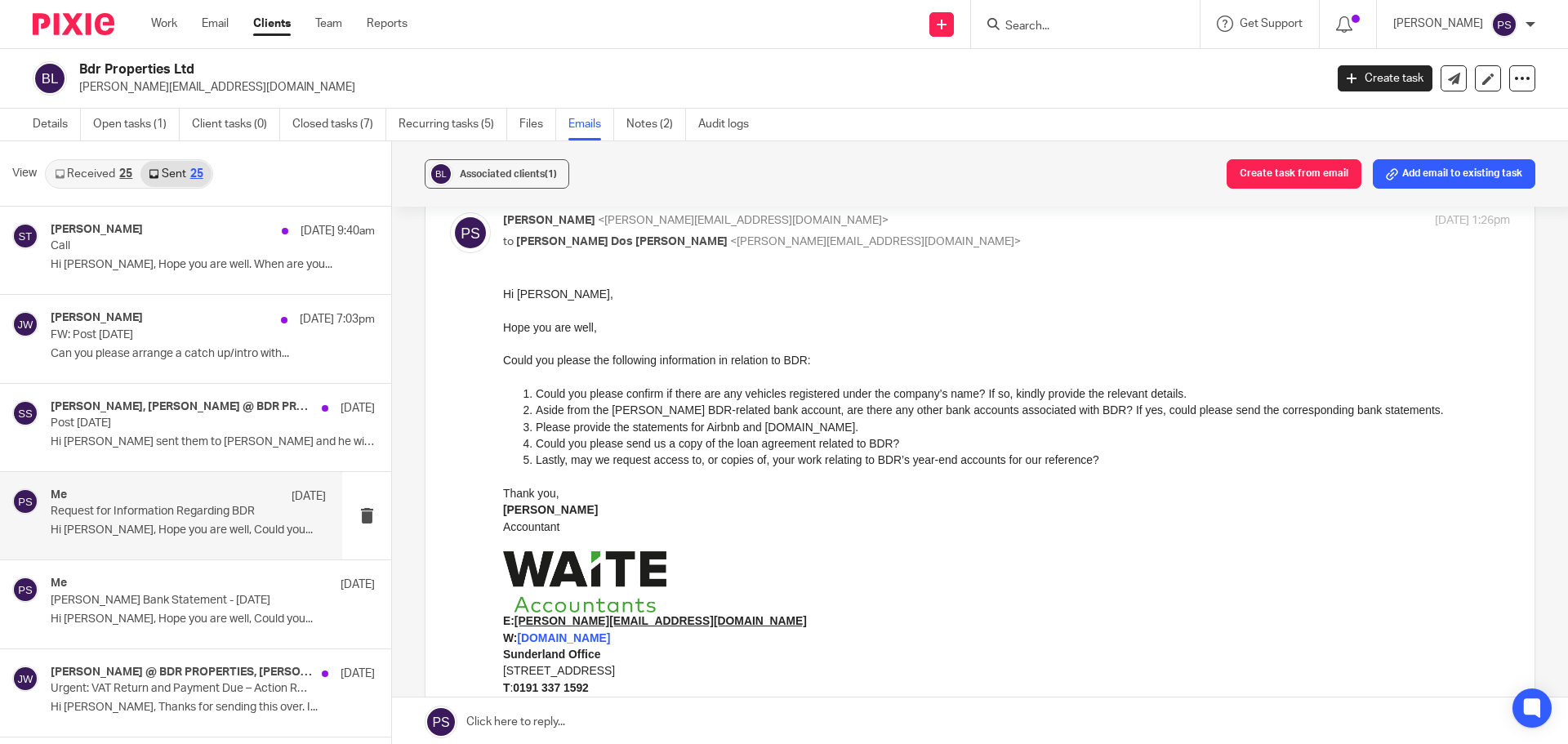
click at [708, 521] on p "Accountant" at bounding box center [1007, 527] width 1008 height 17
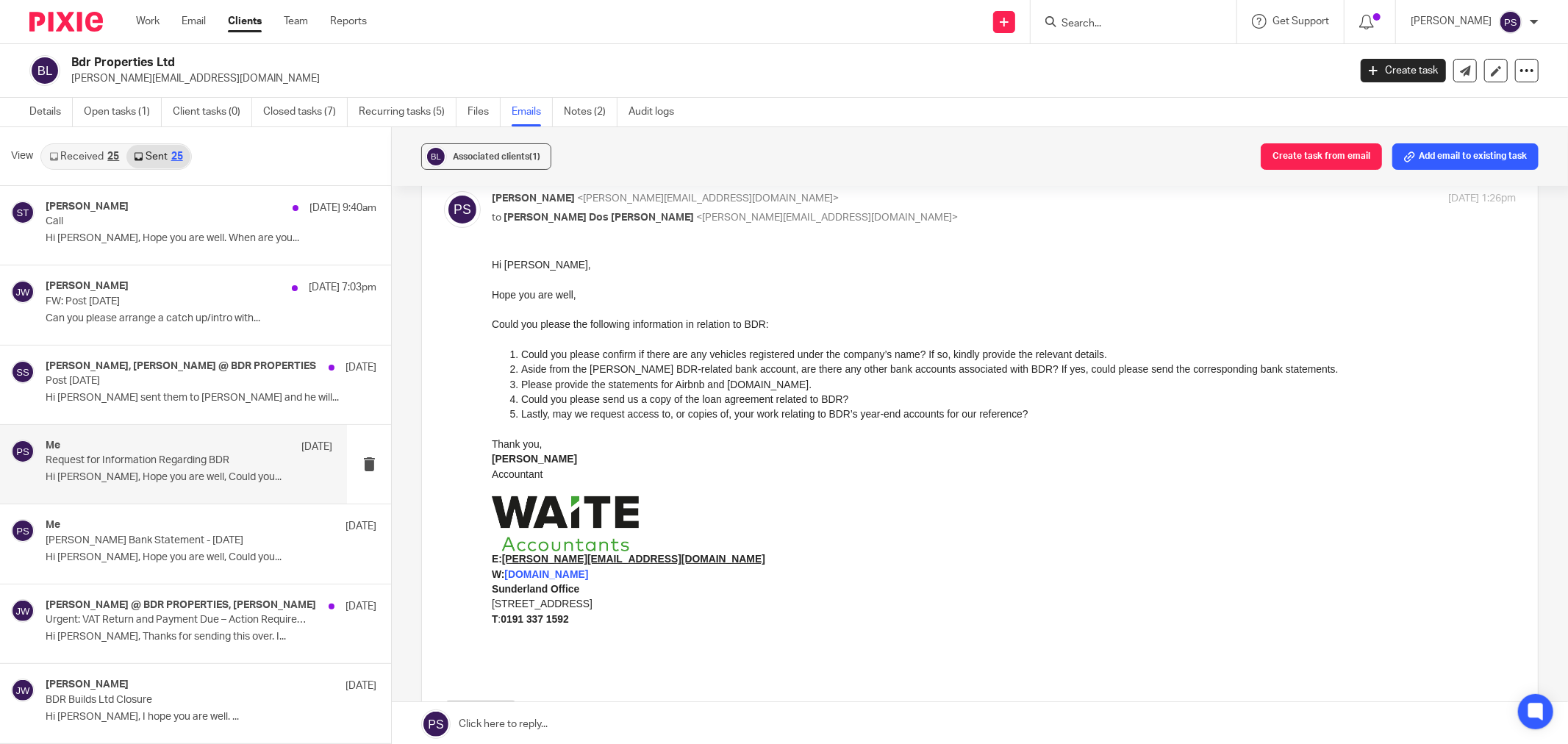
scroll to position [74, 0]
drag, startPoint x: 1142, startPoint y: 416, endPoint x: 1111, endPoint y: 411, distance: 31.4
click at [1137, 416] on p "Lastly, may we request access to, or copies of, your work relating to BDR’s yea…" at bounding box center [1018, 413] width 994 height 15
click at [827, 558] on p "E: pauline@waiteaccountants.co.uk" at bounding box center [1003, 558] width 1024 height 15
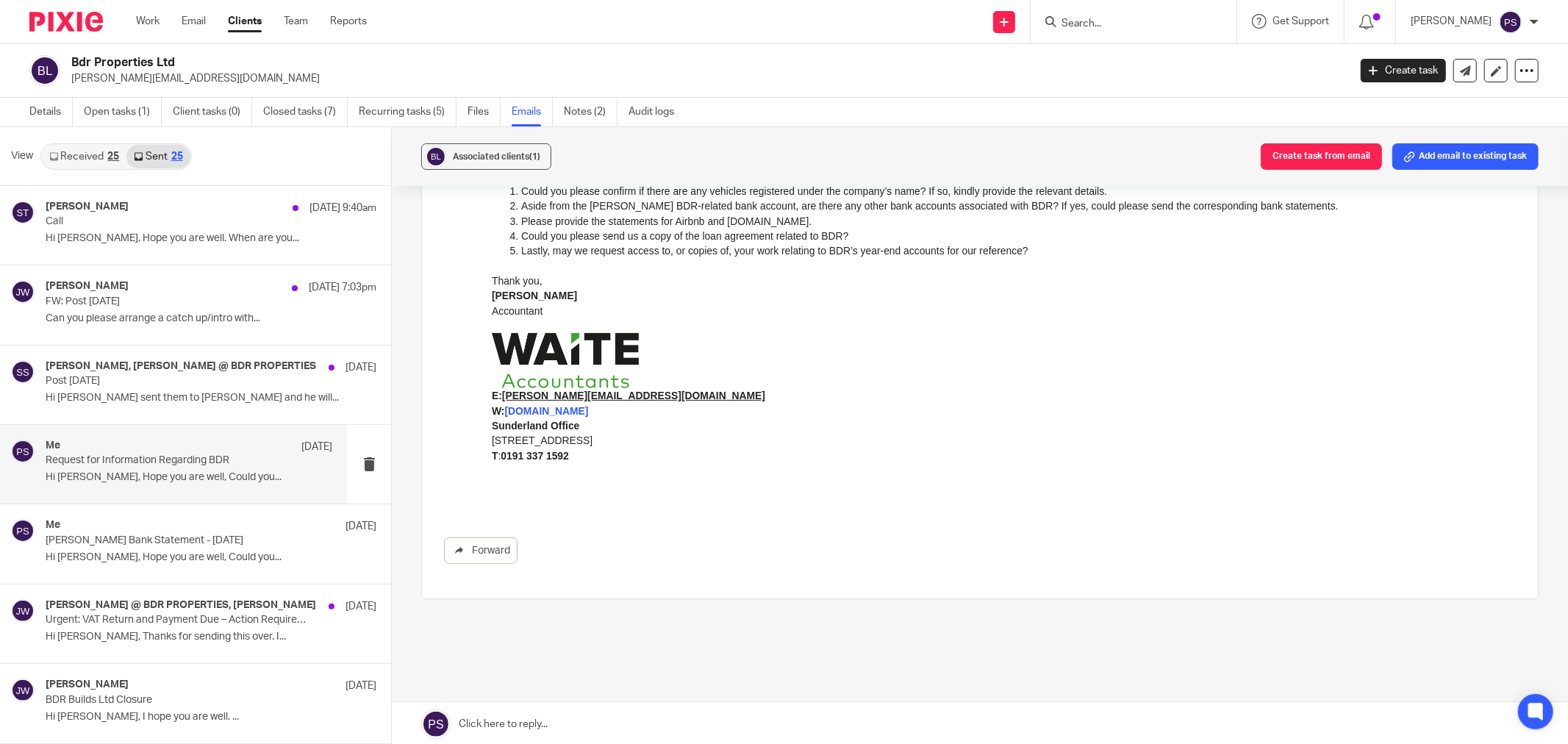
scroll to position [0, 0]
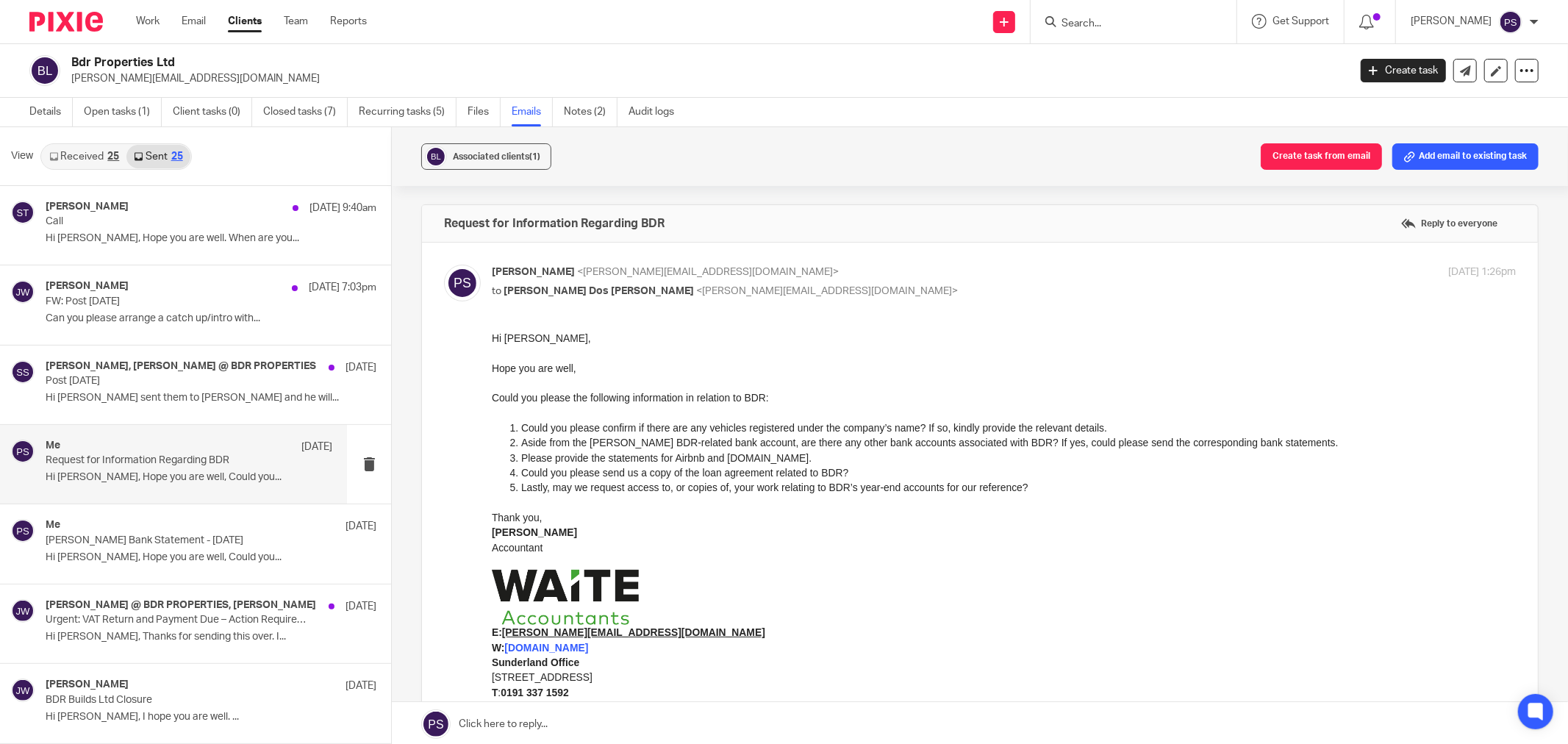
click at [1331, 549] on p "Accountant" at bounding box center [1003, 547] width 1024 height 15
click at [1410, 226] on label "Reply to everyone" at bounding box center [1449, 223] width 104 height 22
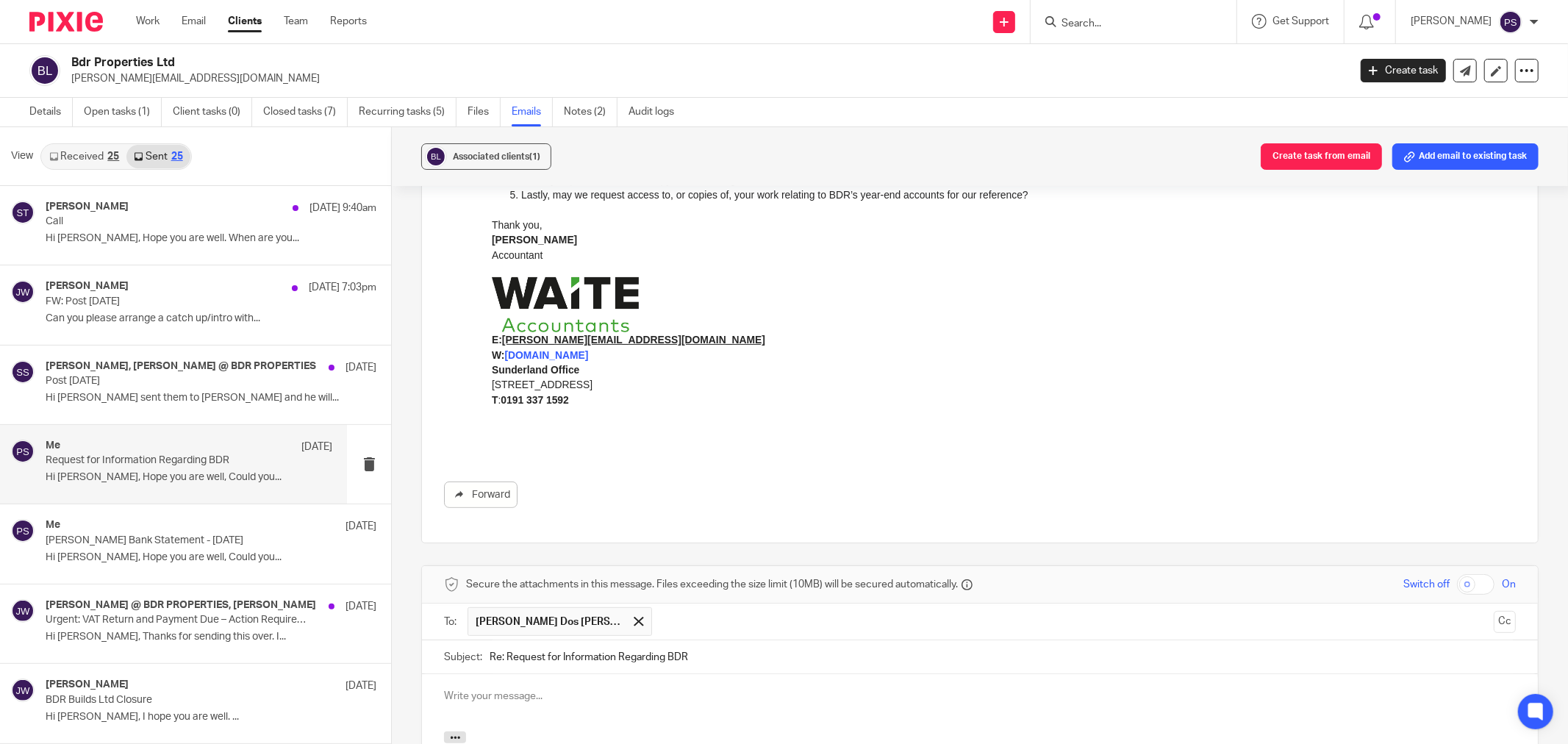
scroll to position [48, 0]
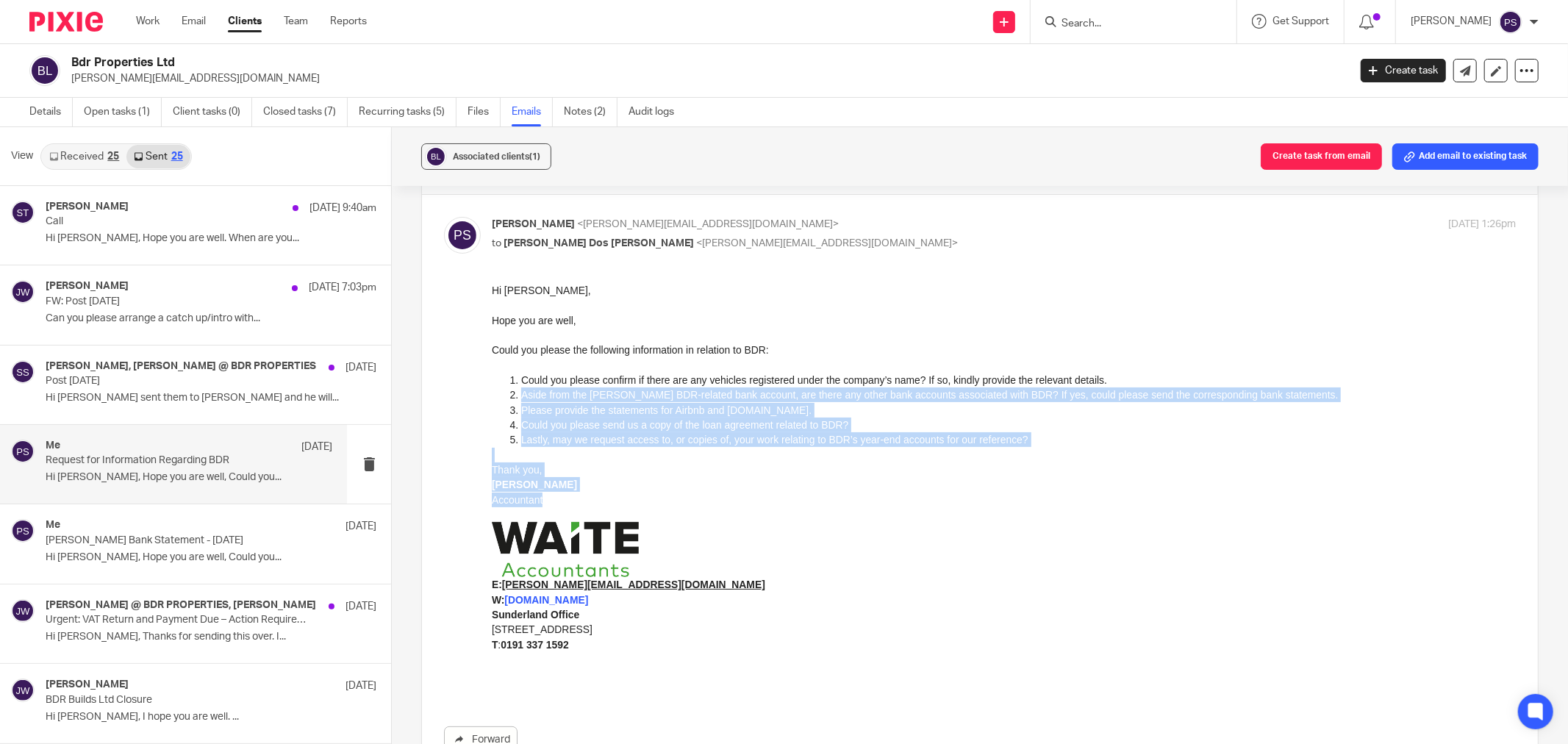
drag, startPoint x: 544, startPoint y: 505, endPoint x: 497, endPoint y: 416, distance: 100.6
click html "Hi Ricardo, Hope you are well, Could you please the following information in re…"
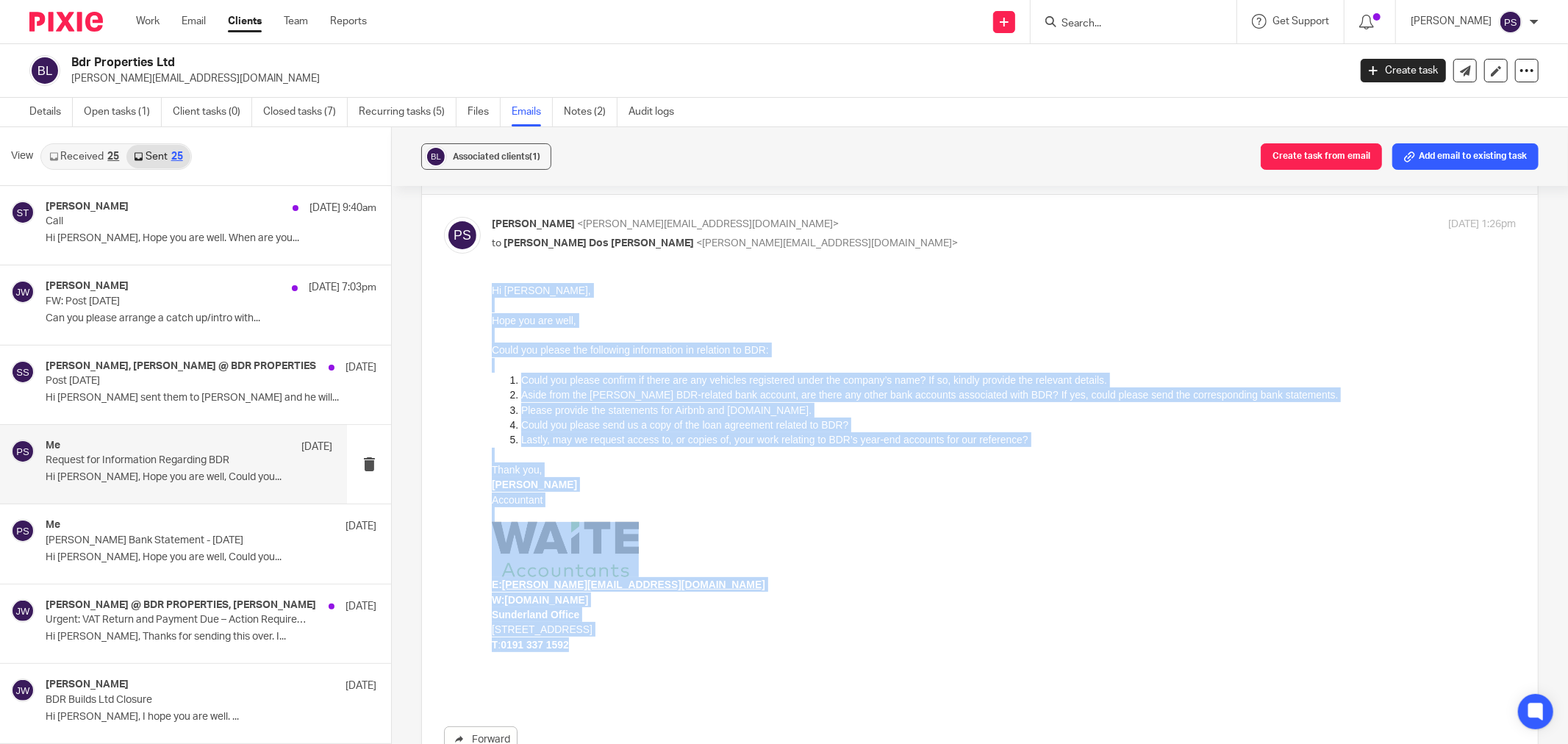
drag, startPoint x: 572, startPoint y: 646, endPoint x: 492, endPoint y: 289, distance: 365.9
click at [492, 289] on div "Hi Ricardo, Hope you are well, Could you please the following information in re…" at bounding box center [1003, 489] width 1024 height 414
copy div "Hi Ricardo, Hope you are well, Could you please the following information in re…"
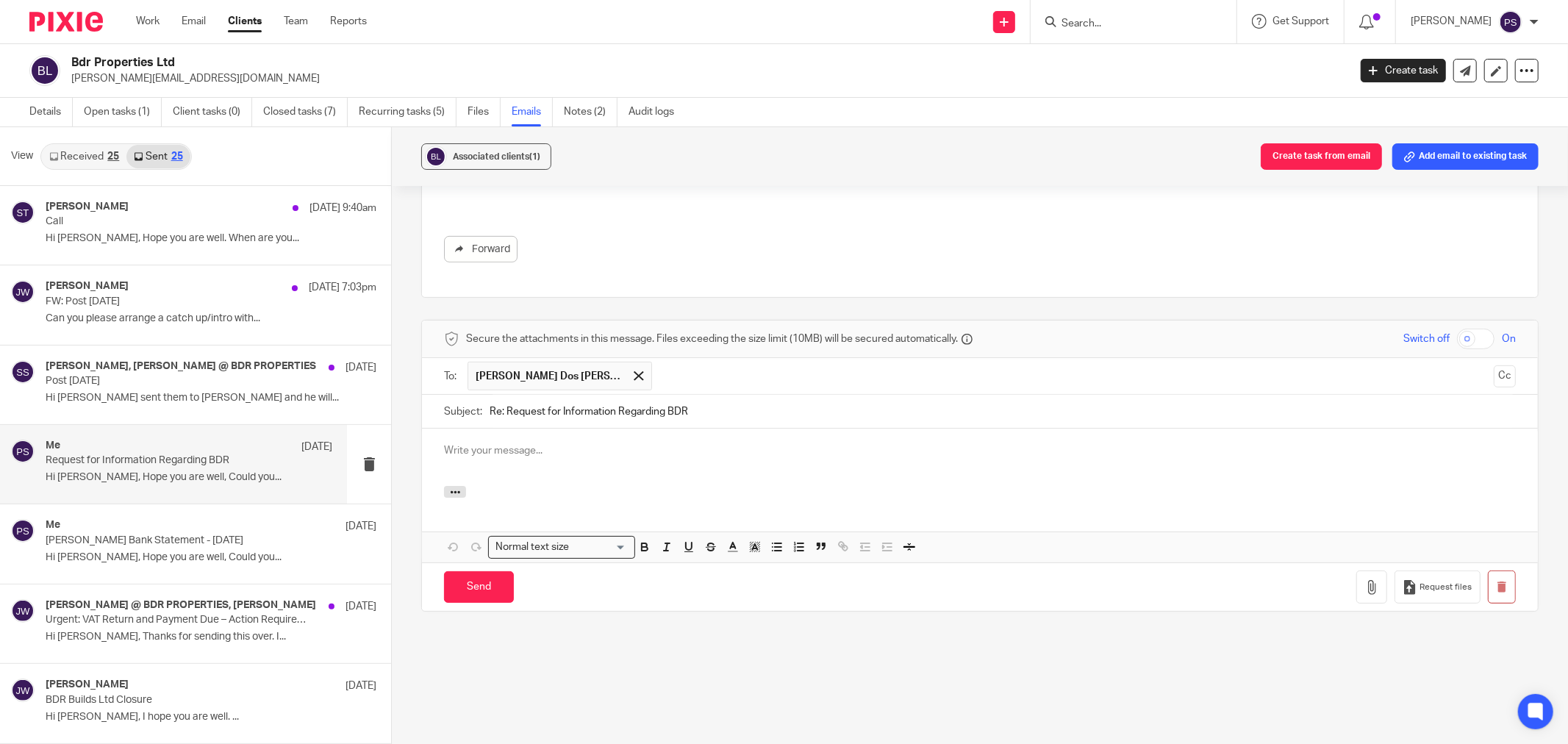
scroll to position [595, 0]
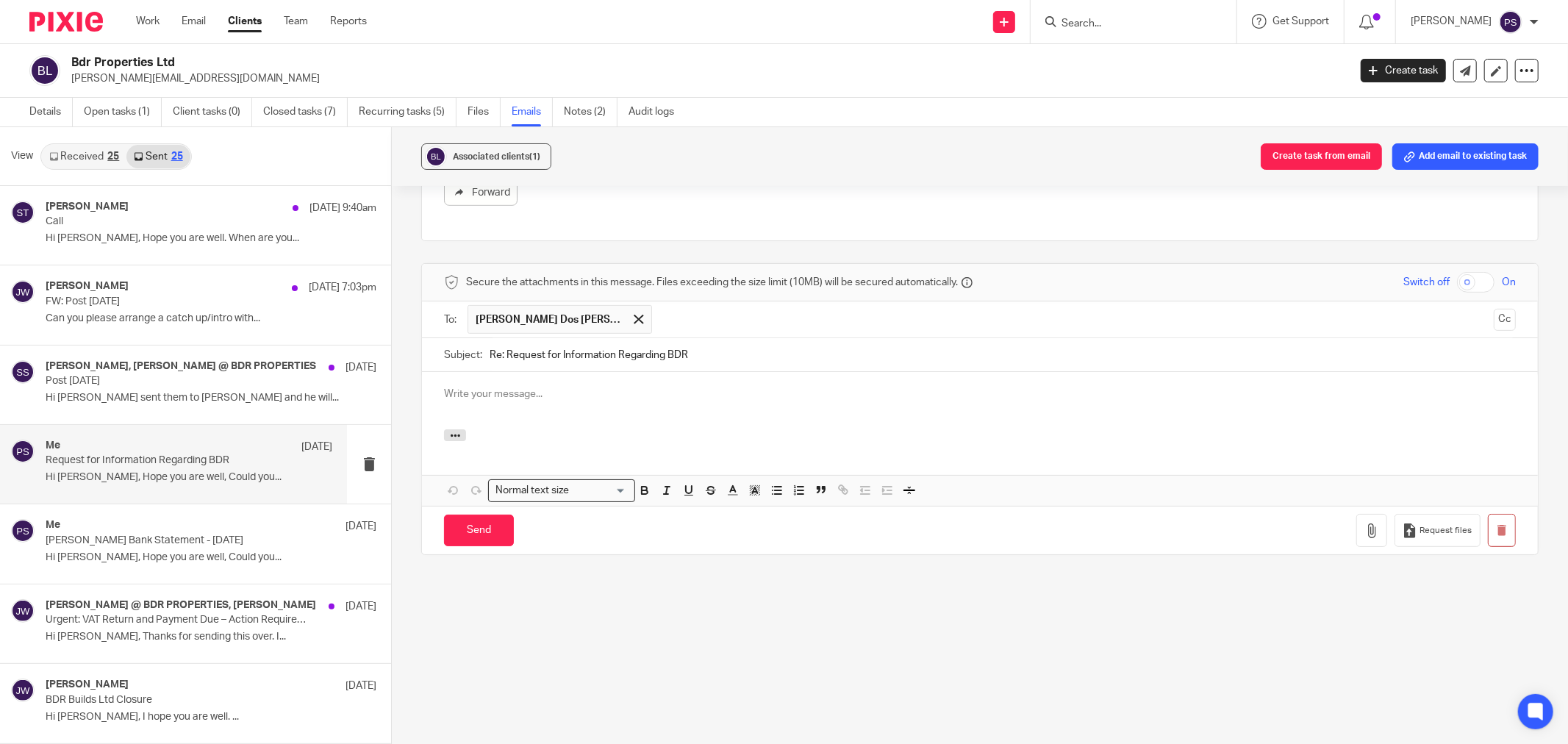
click at [466, 384] on div at bounding box center [979, 400] width 1116 height 58
paste div
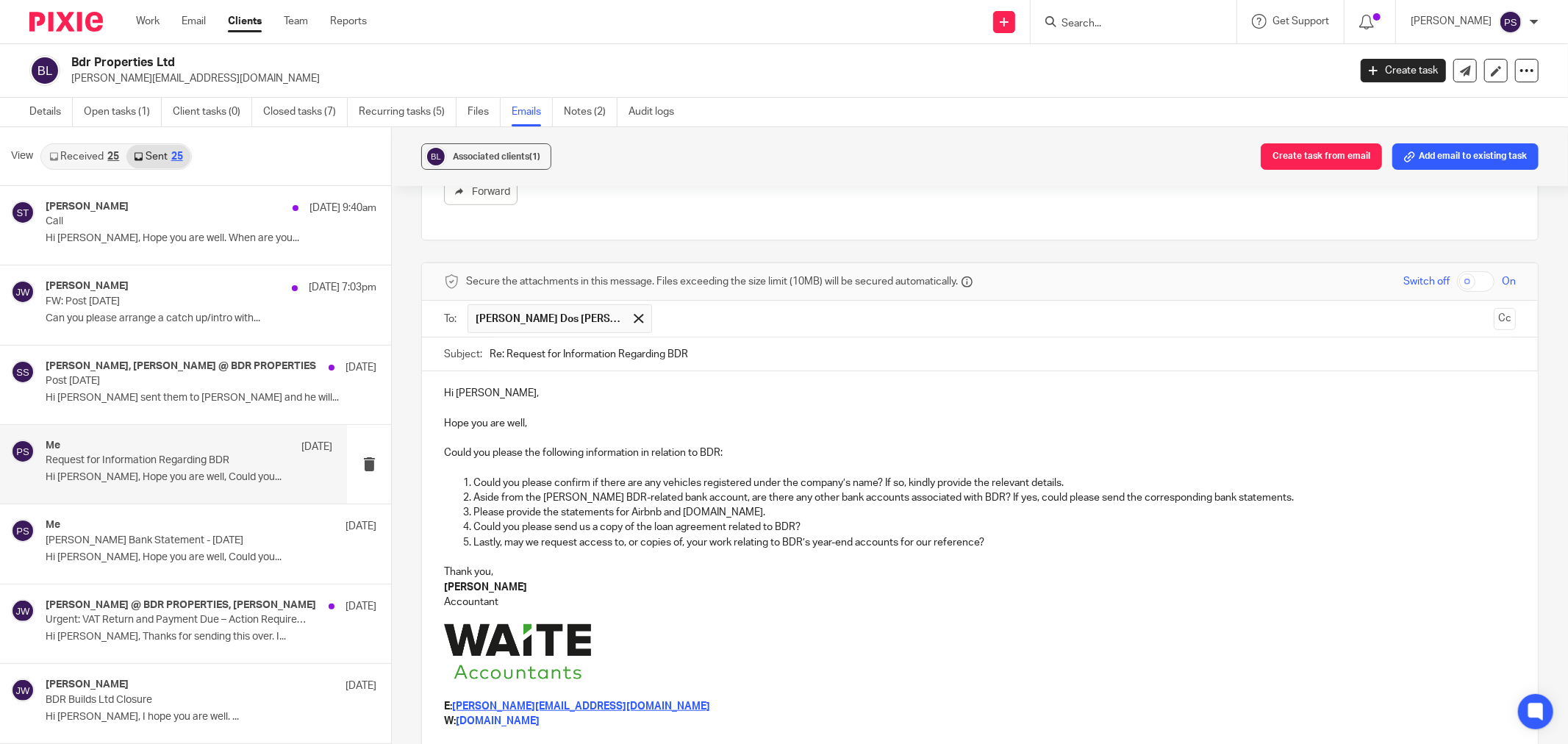
click at [534, 420] on p "Hope you are well," at bounding box center [979, 423] width 1072 height 15
click at [444, 453] on p "Could you please the following information in relation to BDR:" at bounding box center [979, 453] width 1072 height 15
click at [120, 555] on p "Hi Ricardo, Hope you are well, Could you..." at bounding box center [188, 558] width 287 height 12
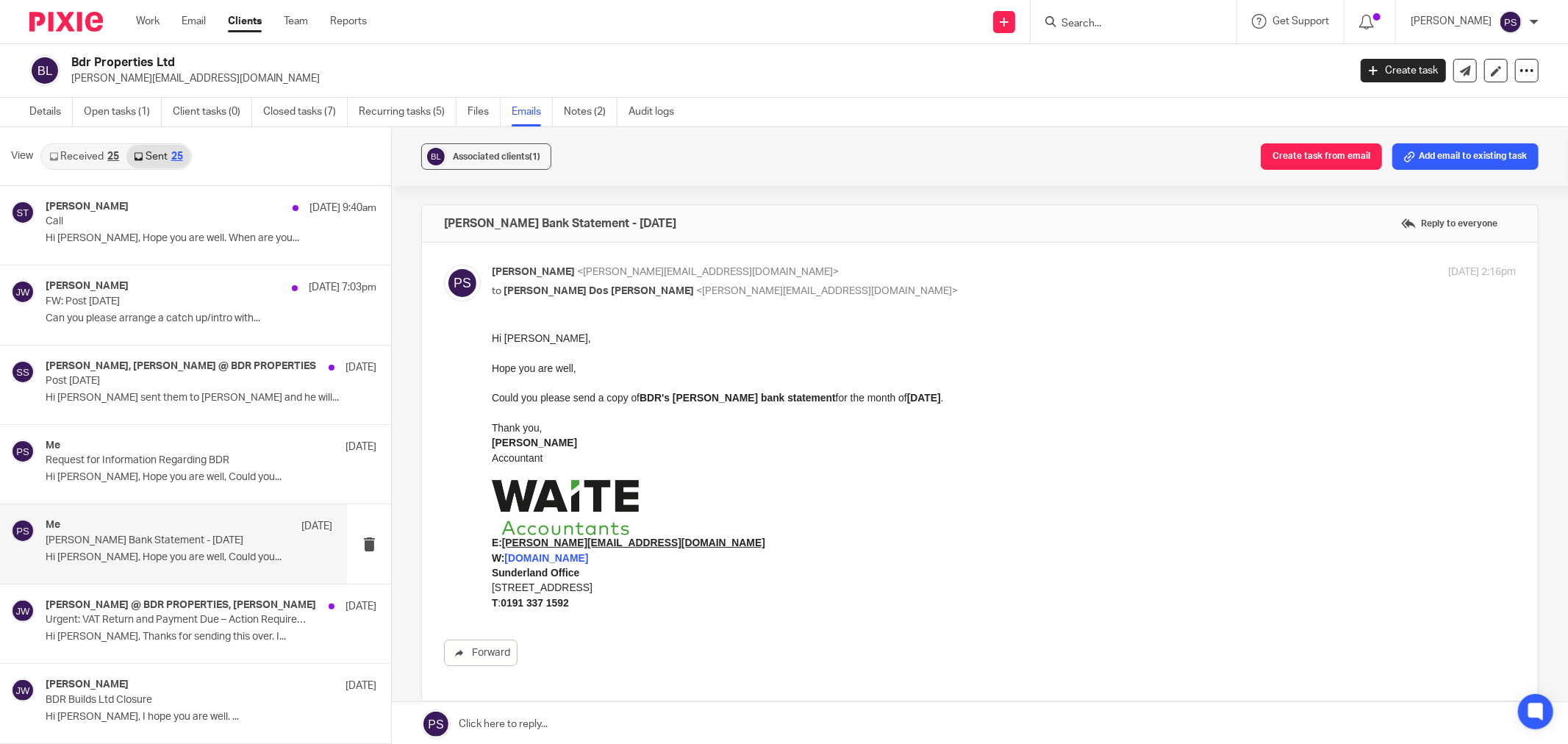
scroll to position [146, 0]
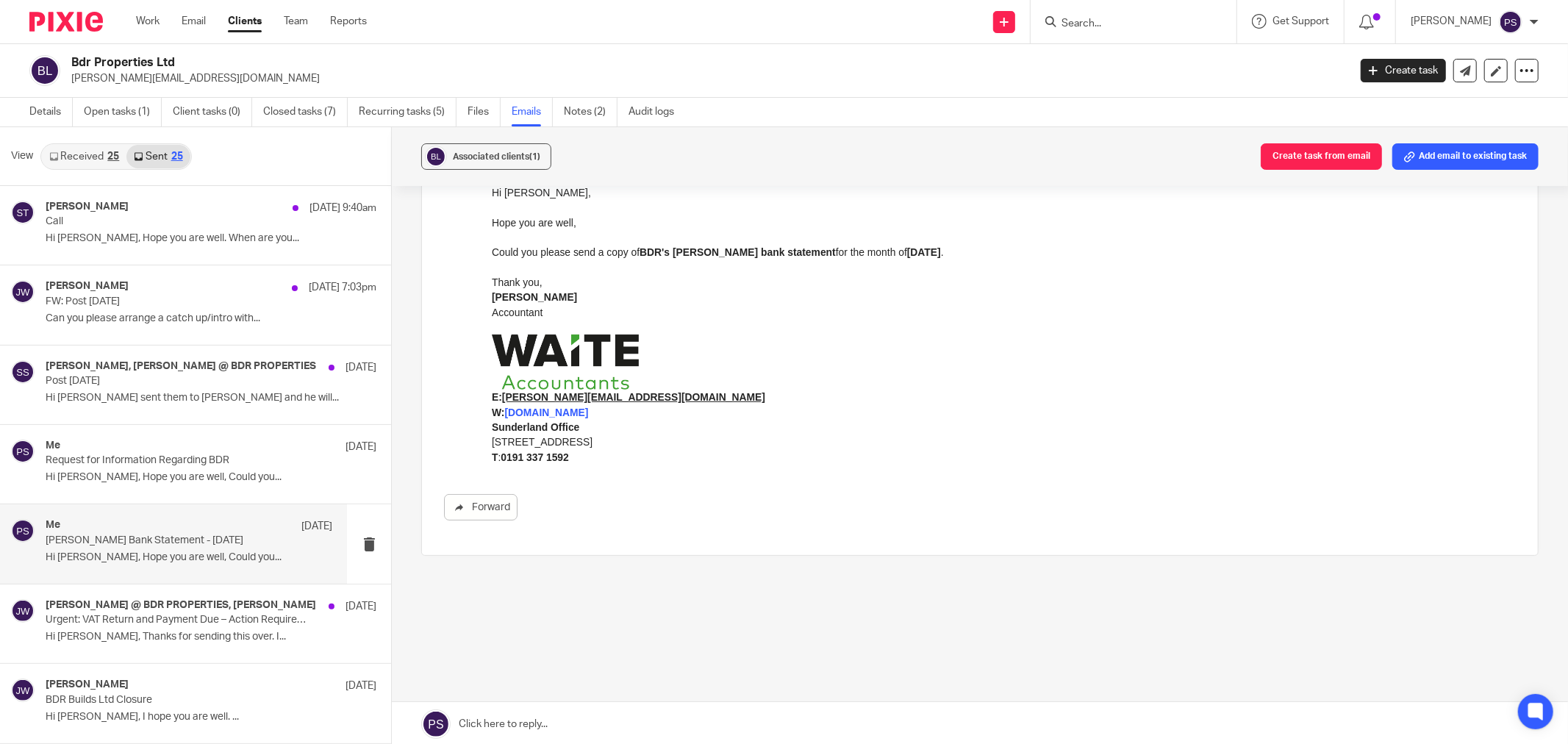
click at [143, 544] on p "Monzo Bank Statement - July 2025" at bounding box center [160, 541] width 229 height 12
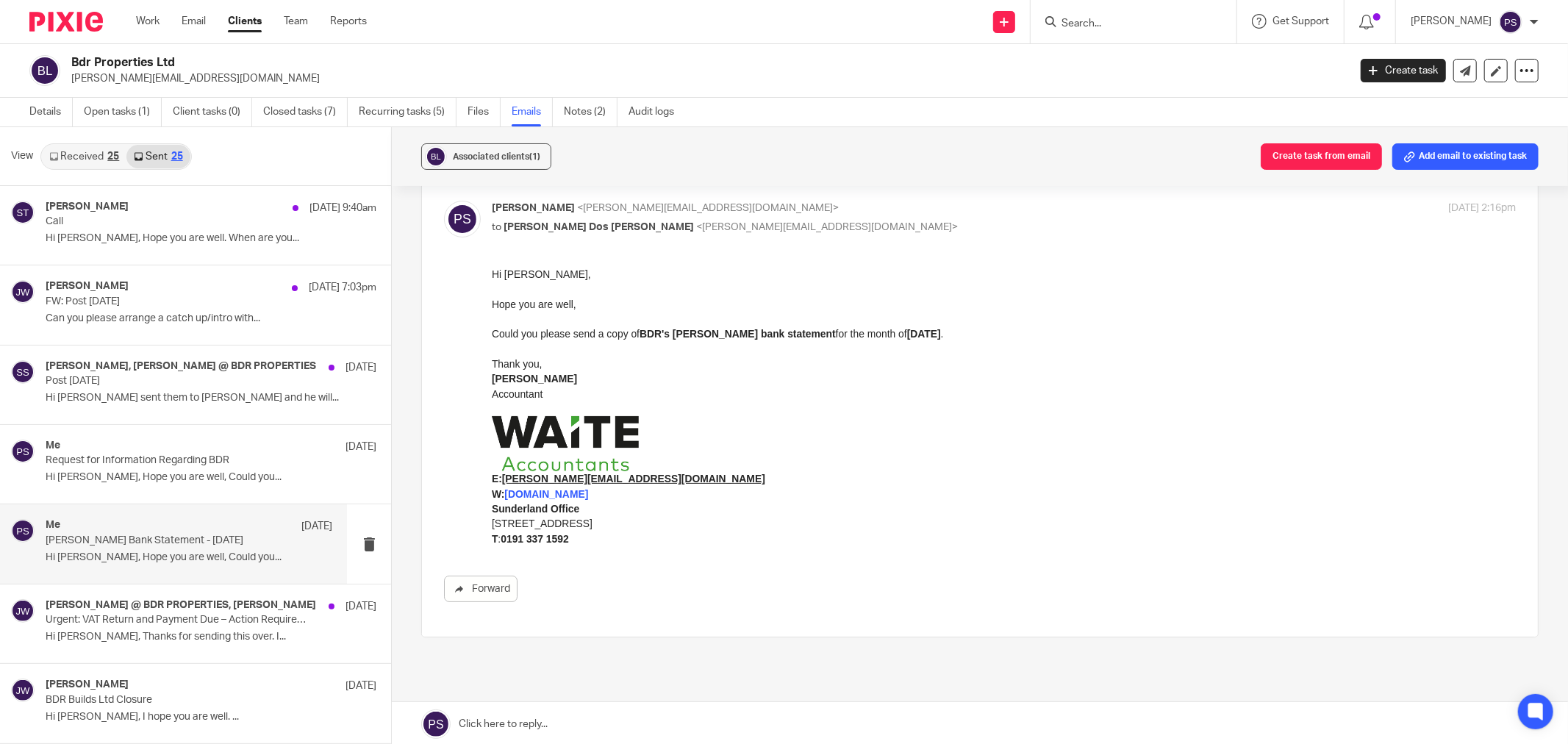
scroll to position [0, 0]
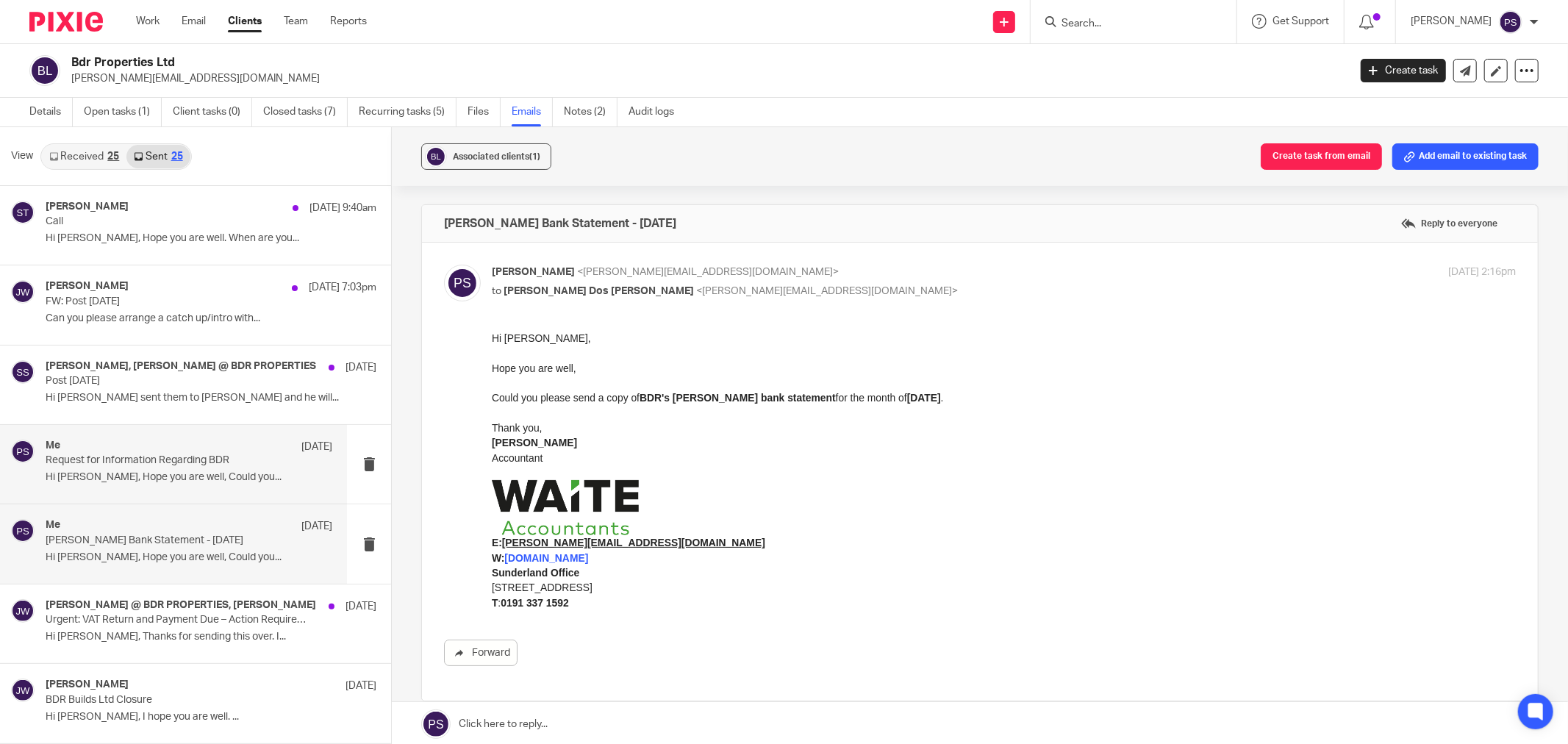
click at [167, 459] on p "Request for Information Regarding BDR" at bounding box center [160, 461] width 229 height 12
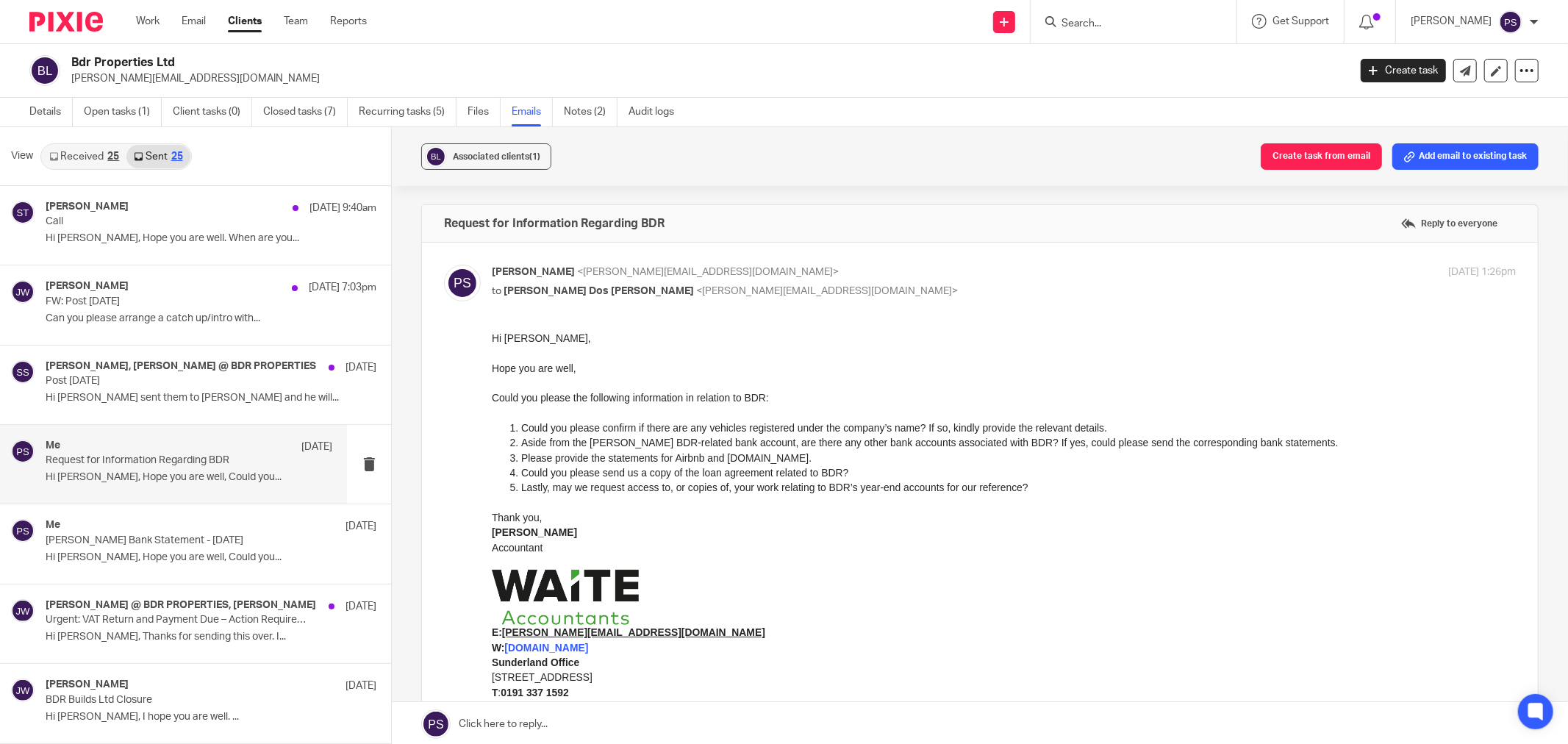
scroll to position [281, 0]
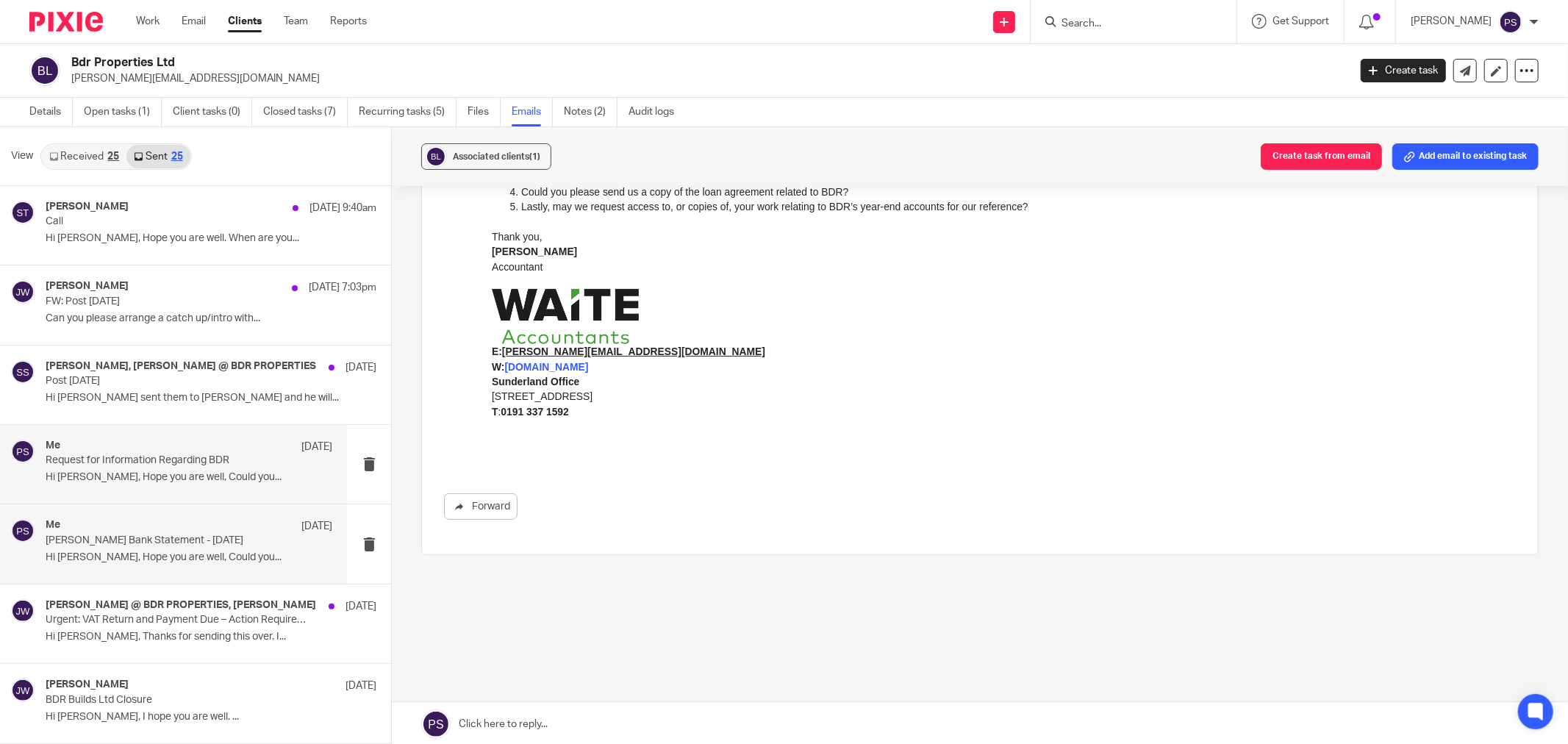
click at [133, 550] on div "Me 13 Aug Monzo Bank Statement - July 2025 Hi Ricardo, Hope you are well, Could…" at bounding box center [188, 542] width 287 height 49
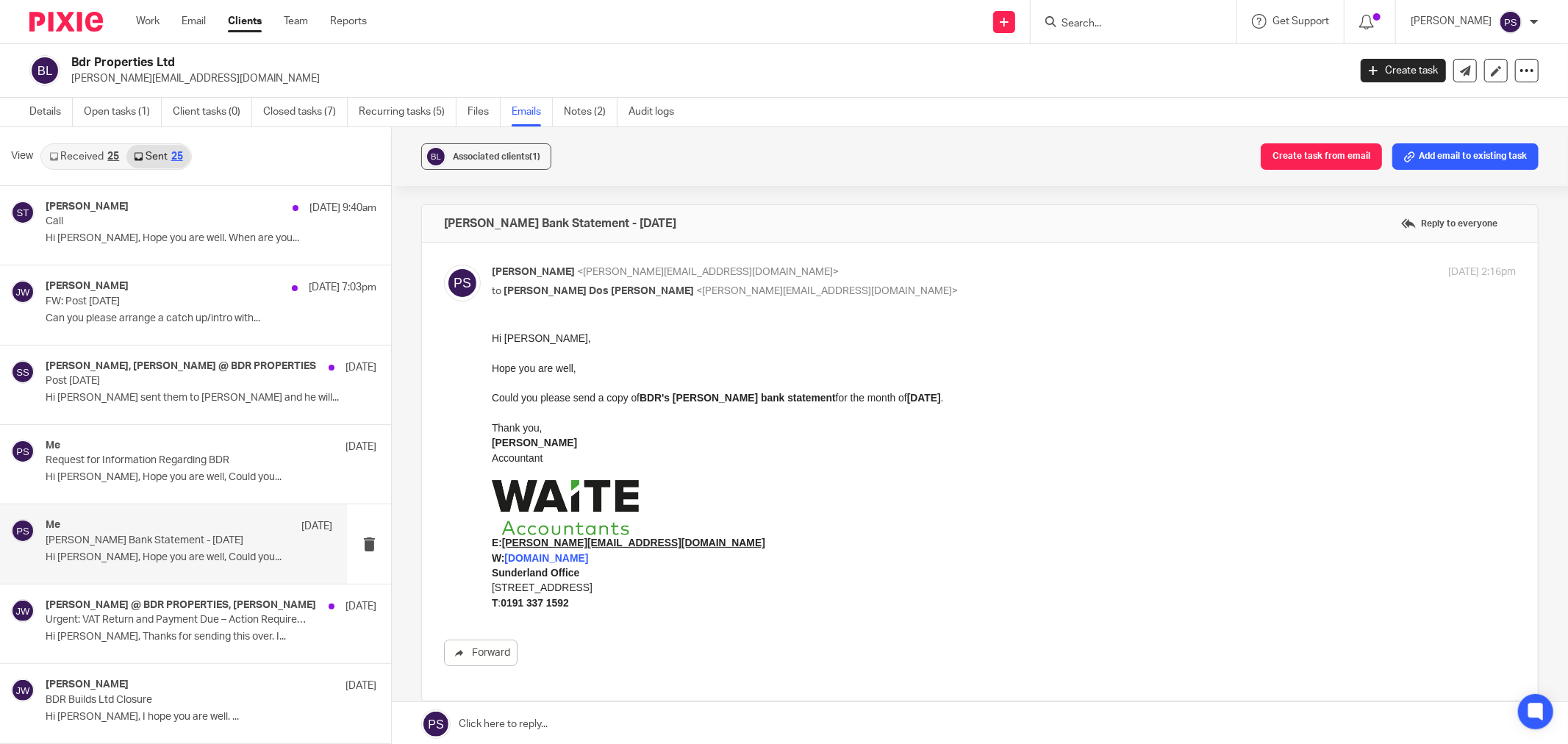
scroll to position [0, 0]
click at [1410, 228] on label "Reply to everyone" at bounding box center [1449, 223] width 104 height 22
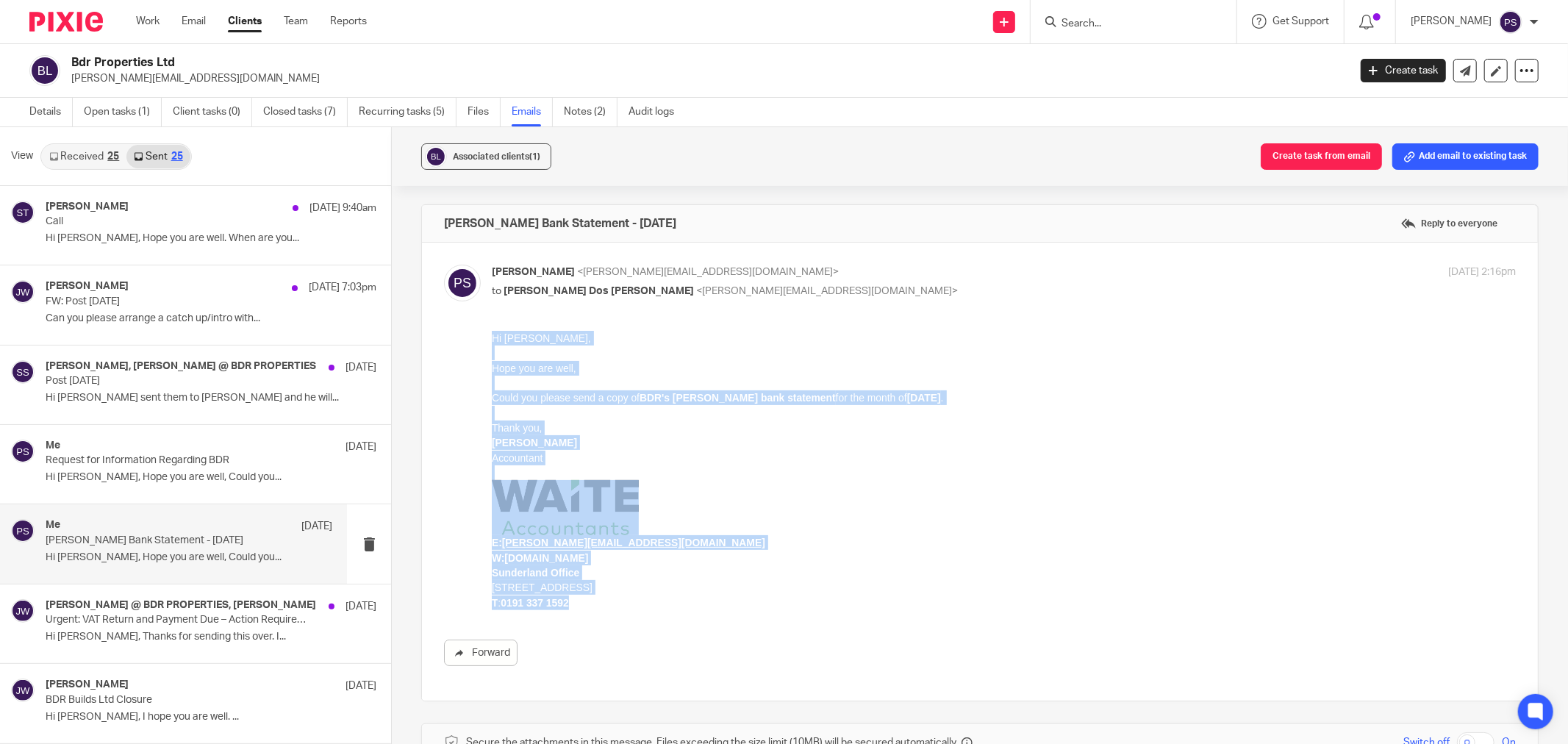
copy div "Hi Ricardo, Hope you are well, Could you please send a copy of BDR's Monzo bank…"
drag, startPoint x: 572, startPoint y: 599, endPoint x: 973, endPoint y: 671, distance: 407.4
click html "Hi Ricardo, Hope you are well, Could you please send a copy of BDR's Monzo bank…"
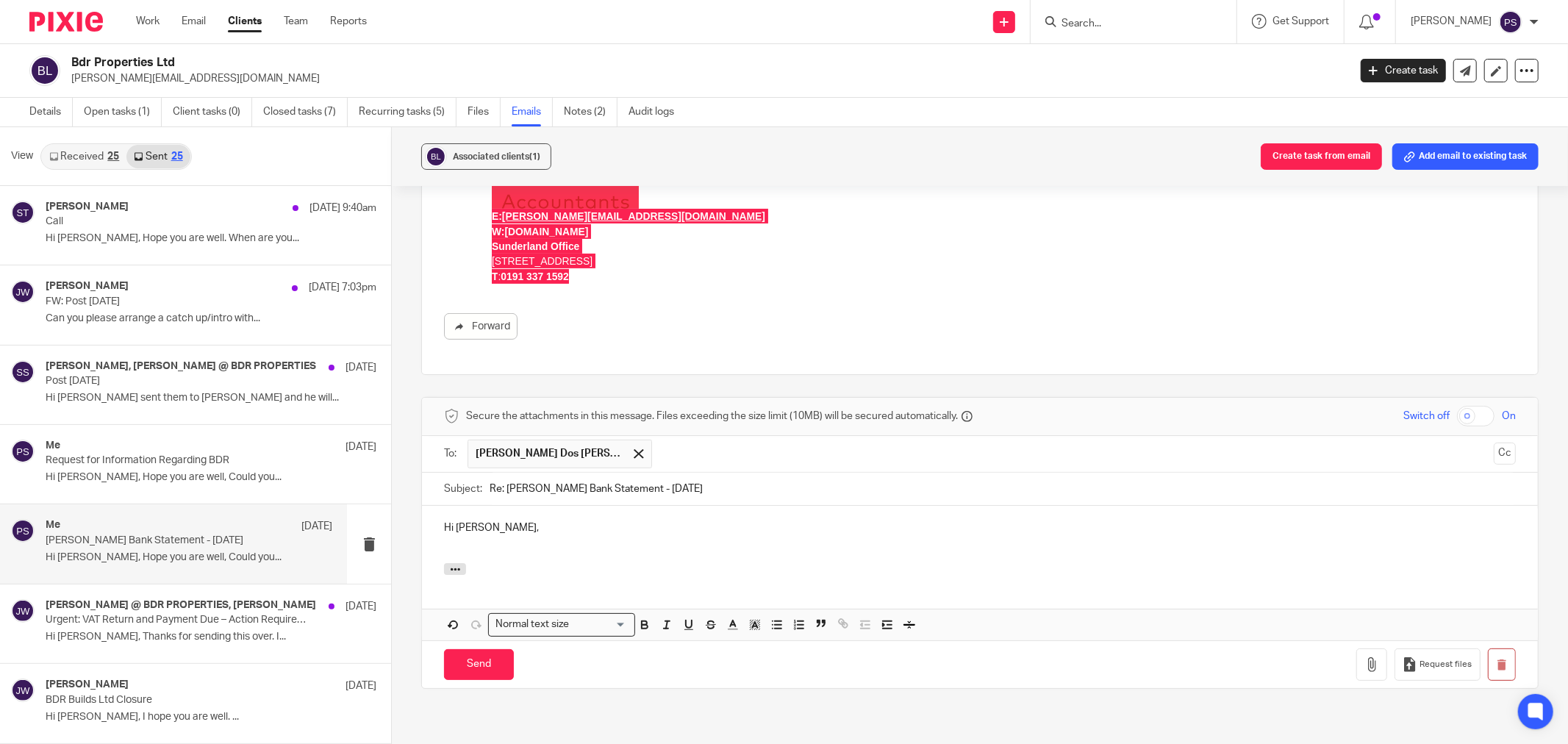
click at [517, 518] on div "Hi Ricardo," at bounding box center [979, 534] width 1116 height 58
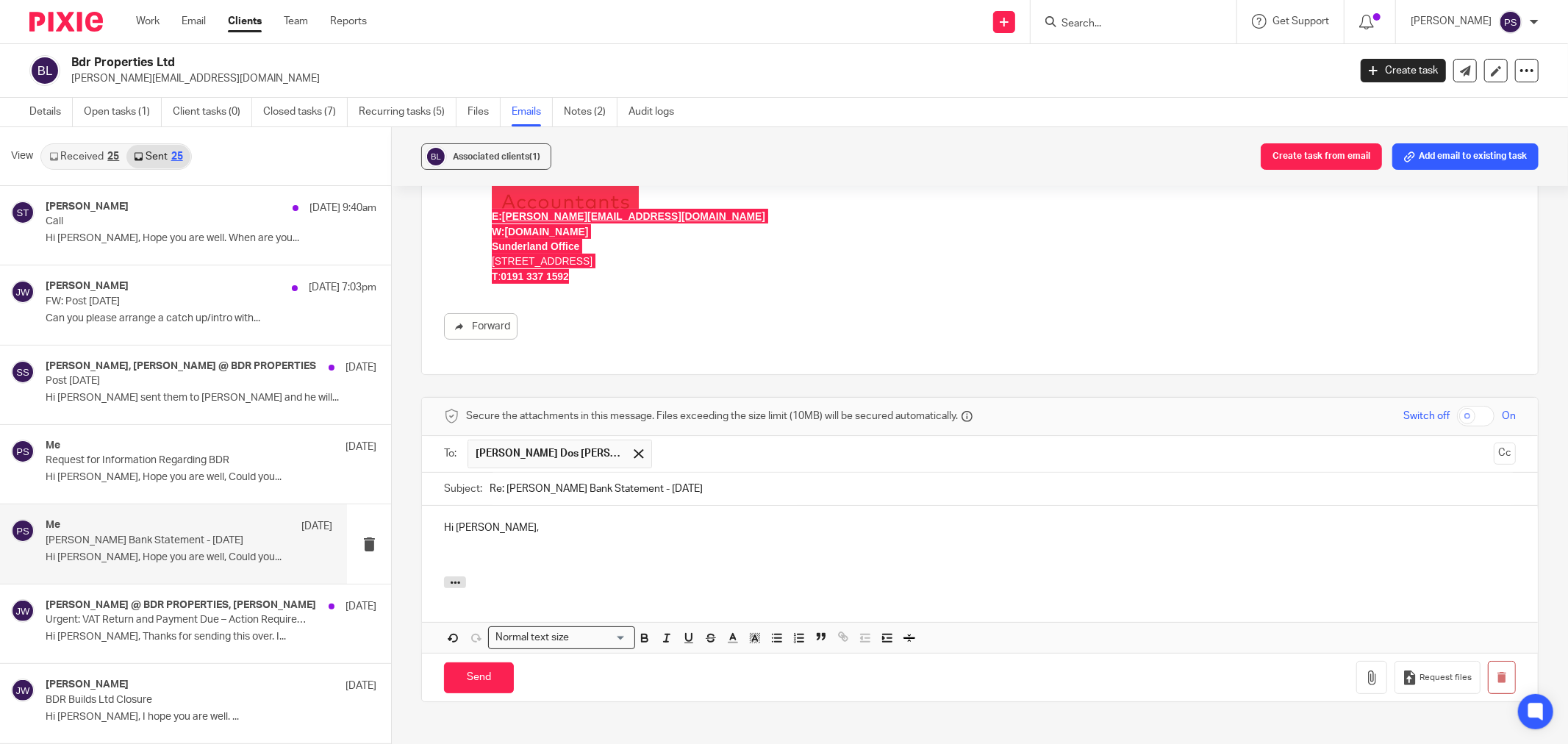
scroll to position [400, 0]
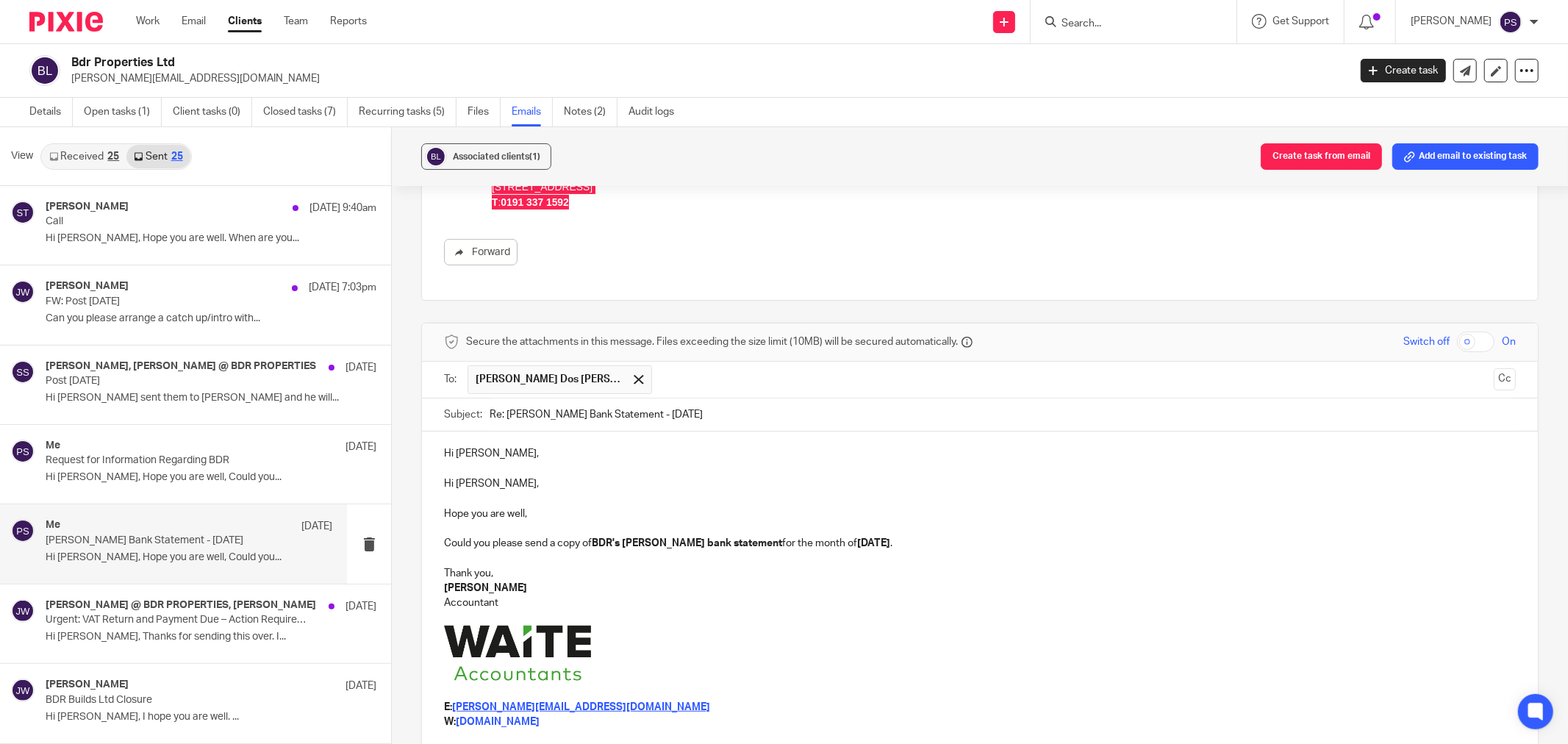
click at [645, 570] on p "Thank you," at bounding box center [979, 573] width 1072 height 15
drag, startPoint x: 502, startPoint y: 486, endPoint x: 384, endPoint y: 474, distance: 118.6
click at [354, 466] on div "View Received 25 Sent 25 Sara Tomczak 20 Aug 9:40am Call Hi Ricardo, Hope you a…" at bounding box center [784, 436] width 1568 height 619
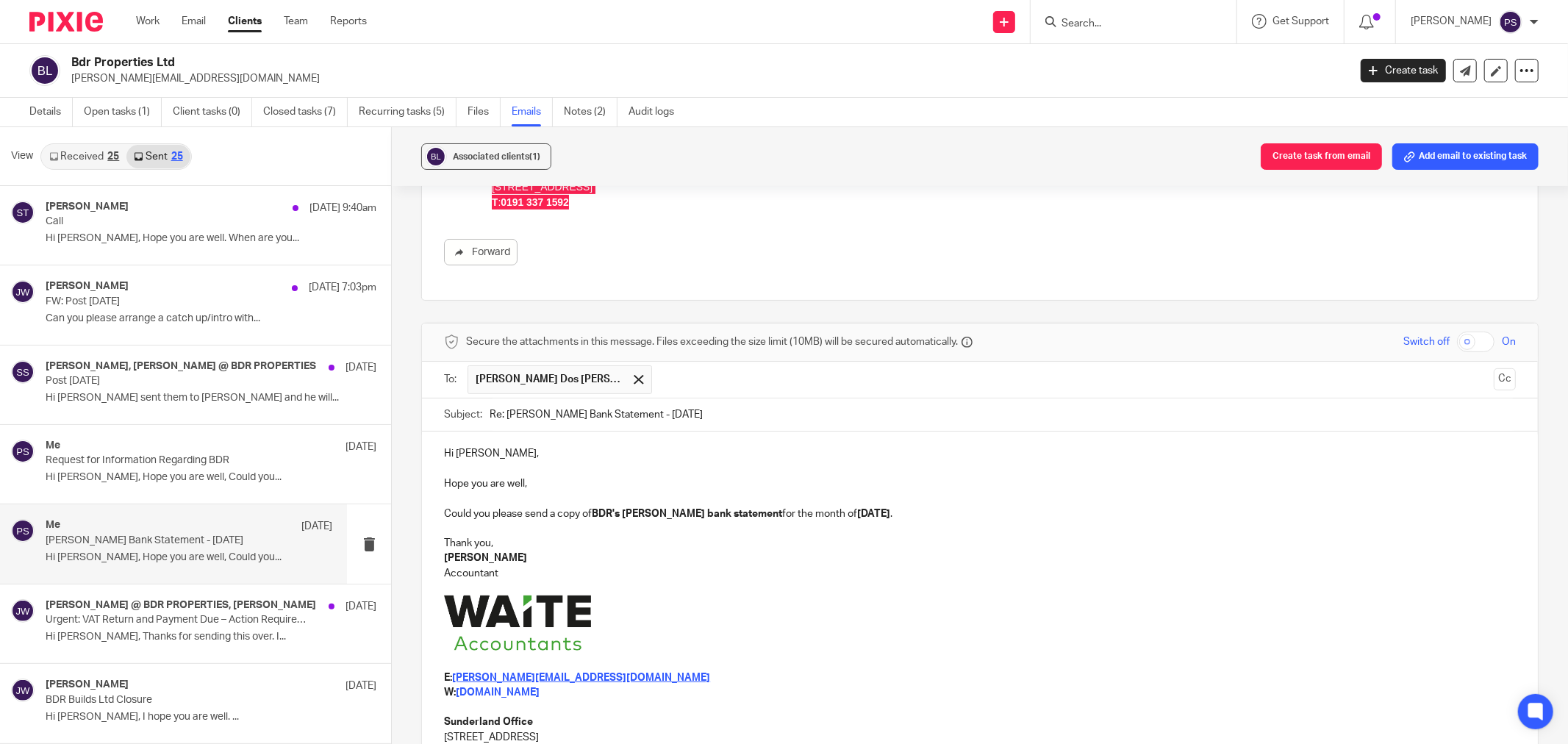
click at [444, 516] on p "Could you please send a copy of BDR's Monzo bank statement for the month of Jul…" at bounding box center [979, 513] width 1072 height 15
click at [845, 566] on p "Accountant" at bounding box center [979, 573] width 1072 height 15
click at [661, 534] on p at bounding box center [979, 528] width 1072 height 15
click at [605, 515] on p "As mentioned on my previous email Could you please send a copy of BDR's Monzo b…" at bounding box center [979, 513] width 1072 height 15
click at [740, 590] on p at bounding box center [979, 588] width 1072 height 15
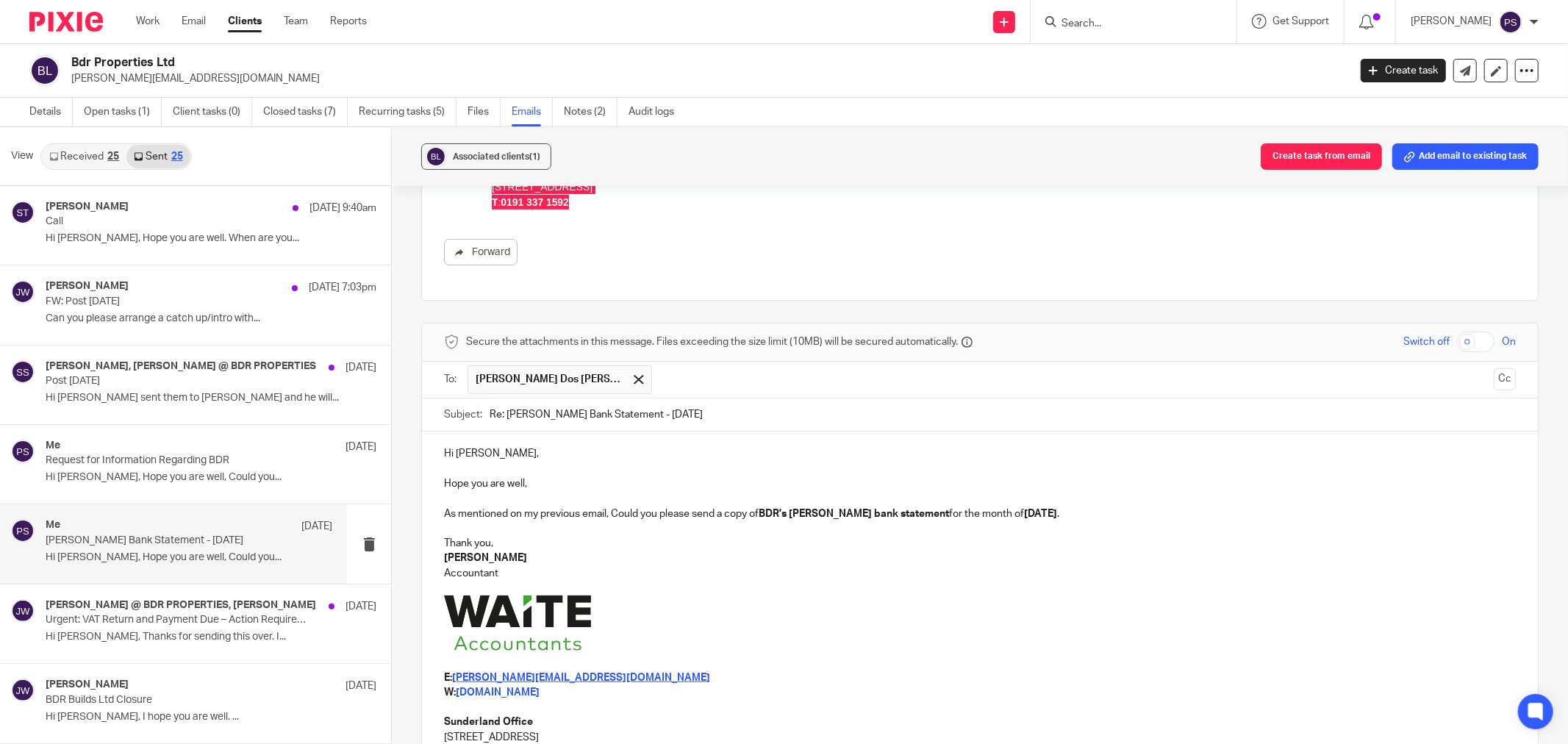
click at [1137, 557] on p "[PERSON_NAME]" at bounding box center [979, 558] width 1072 height 15
